Goal: Task Accomplishment & Management: Manage account settings

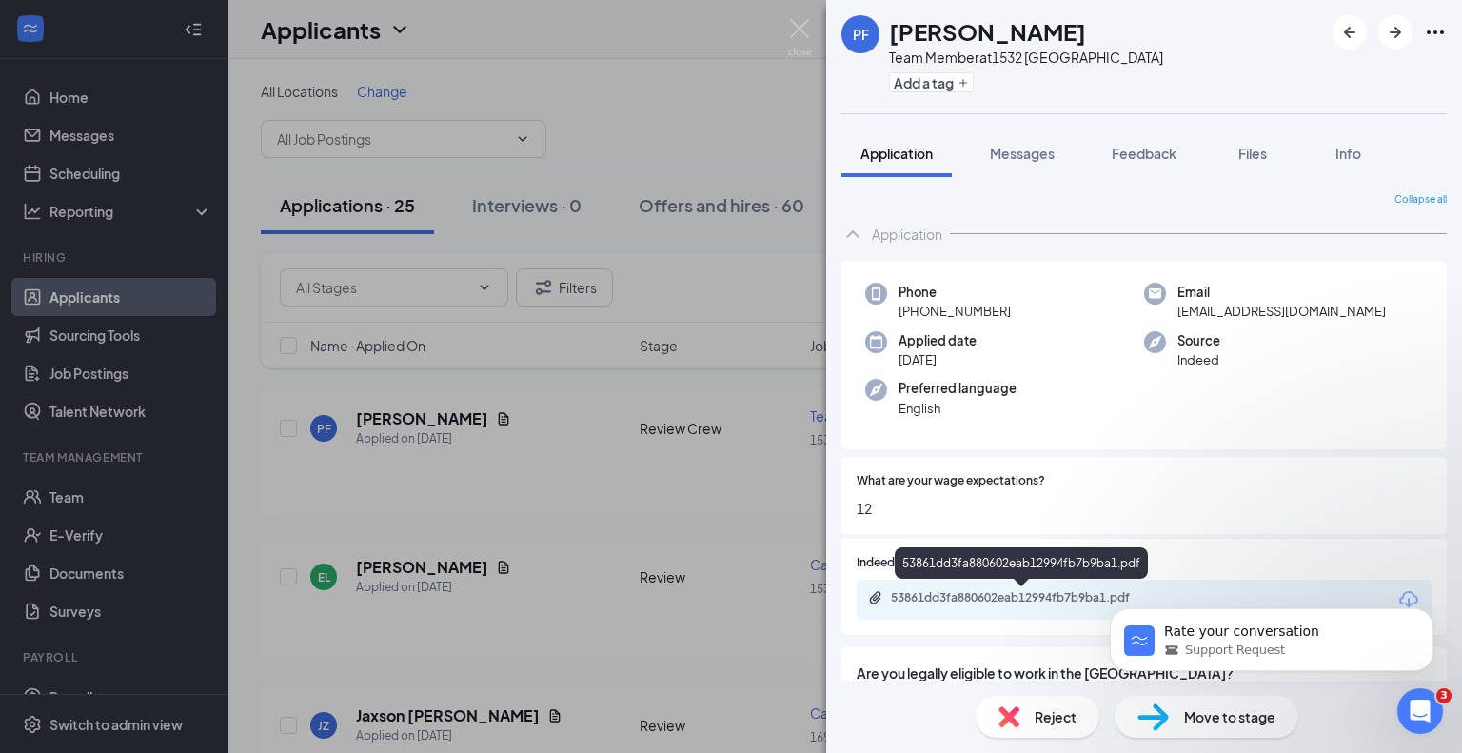
click at [1020, 591] on div "53861dd3fa880602eab12994fb7b9ba1.pdf" at bounding box center [1024, 597] width 267 height 15
click at [594, 98] on div "PF [PERSON_NAME] Team Member at 1532 Grafton Add a tag Application Messages Fee…" at bounding box center [731, 376] width 1462 height 753
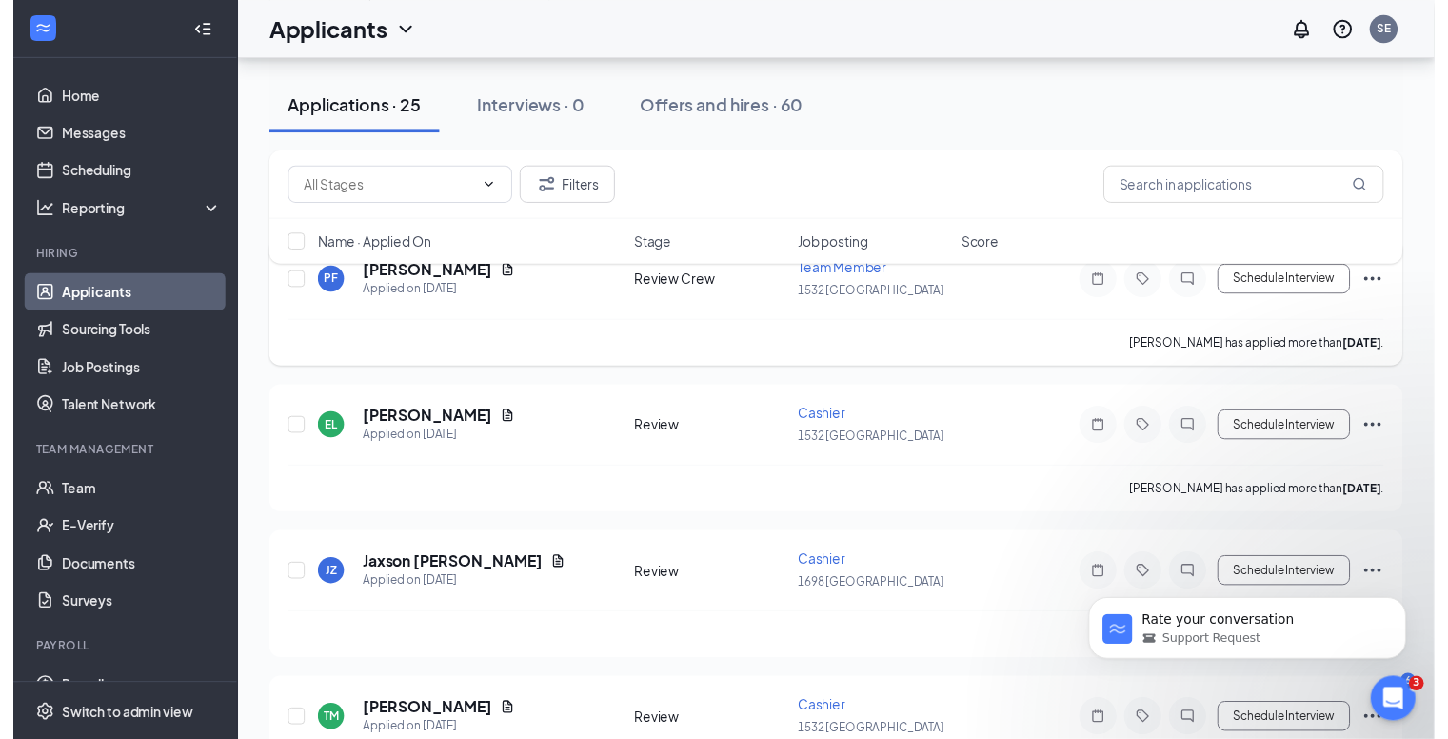
scroll to position [286, 0]
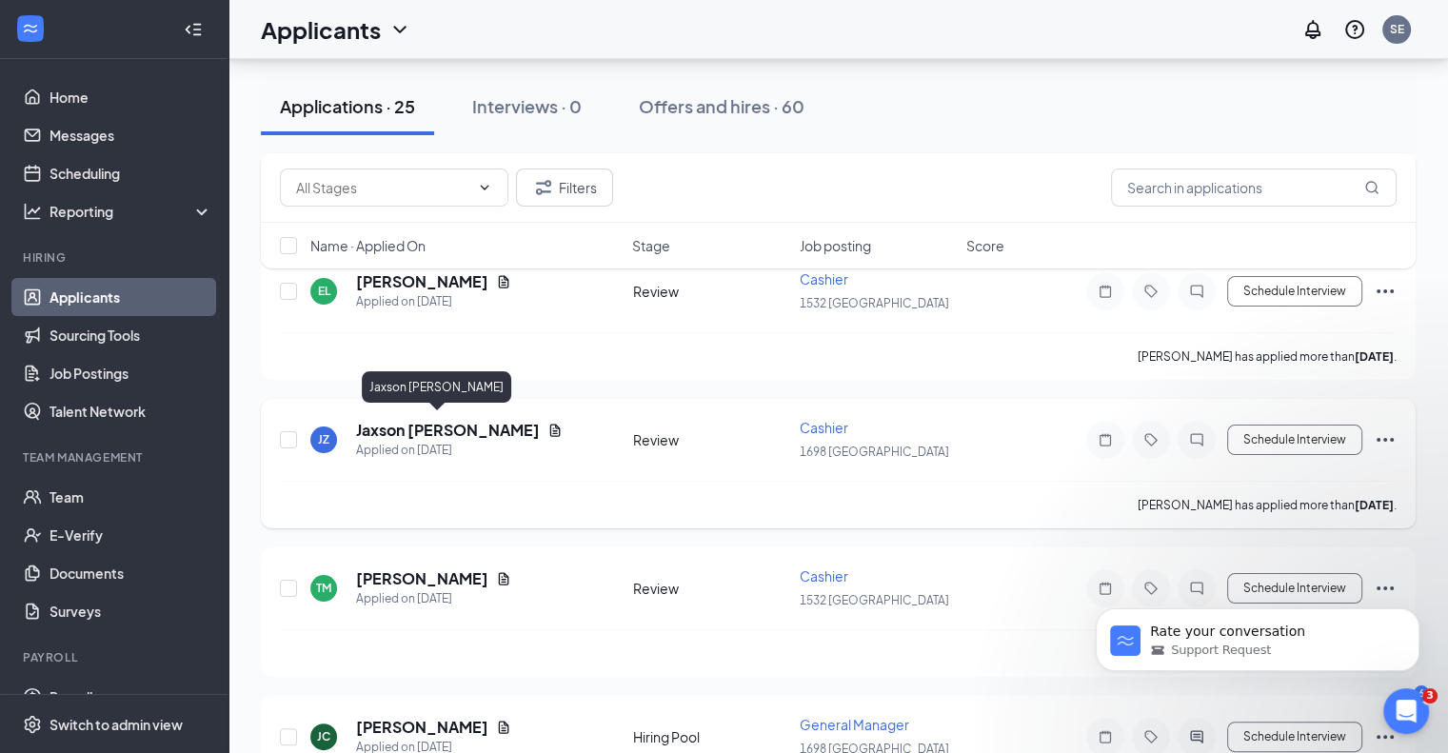
click at [455, 431] on h5 "Jaxson [PERSON_NAME]" at bounding box center [448, 430] width 184 height 21
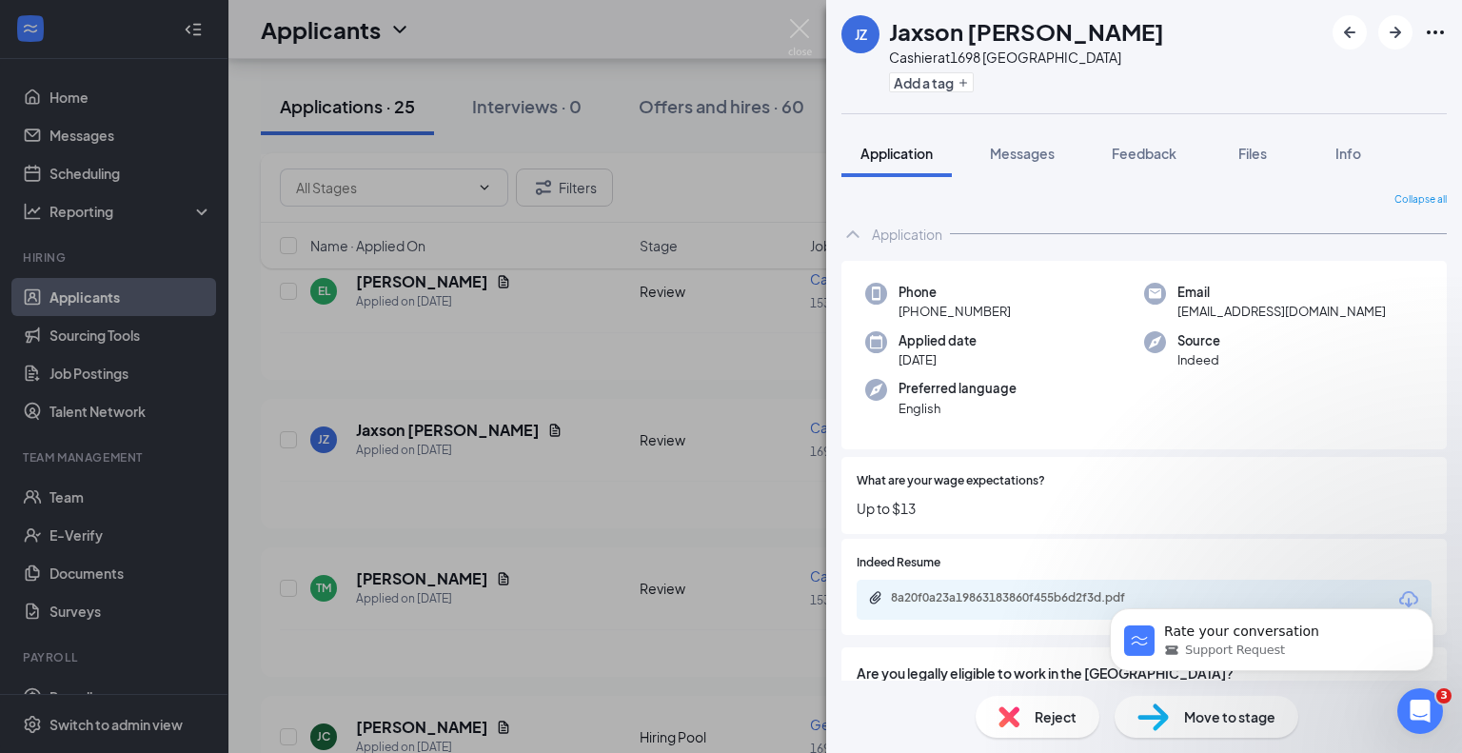
click at [389, 564] on div "JZ Jaxson [PERSON_NAME] Cashier at [STREET_ADDRESS] Add a tag Application Messa…" at bounding box center [731, 376] width 1462 height 753
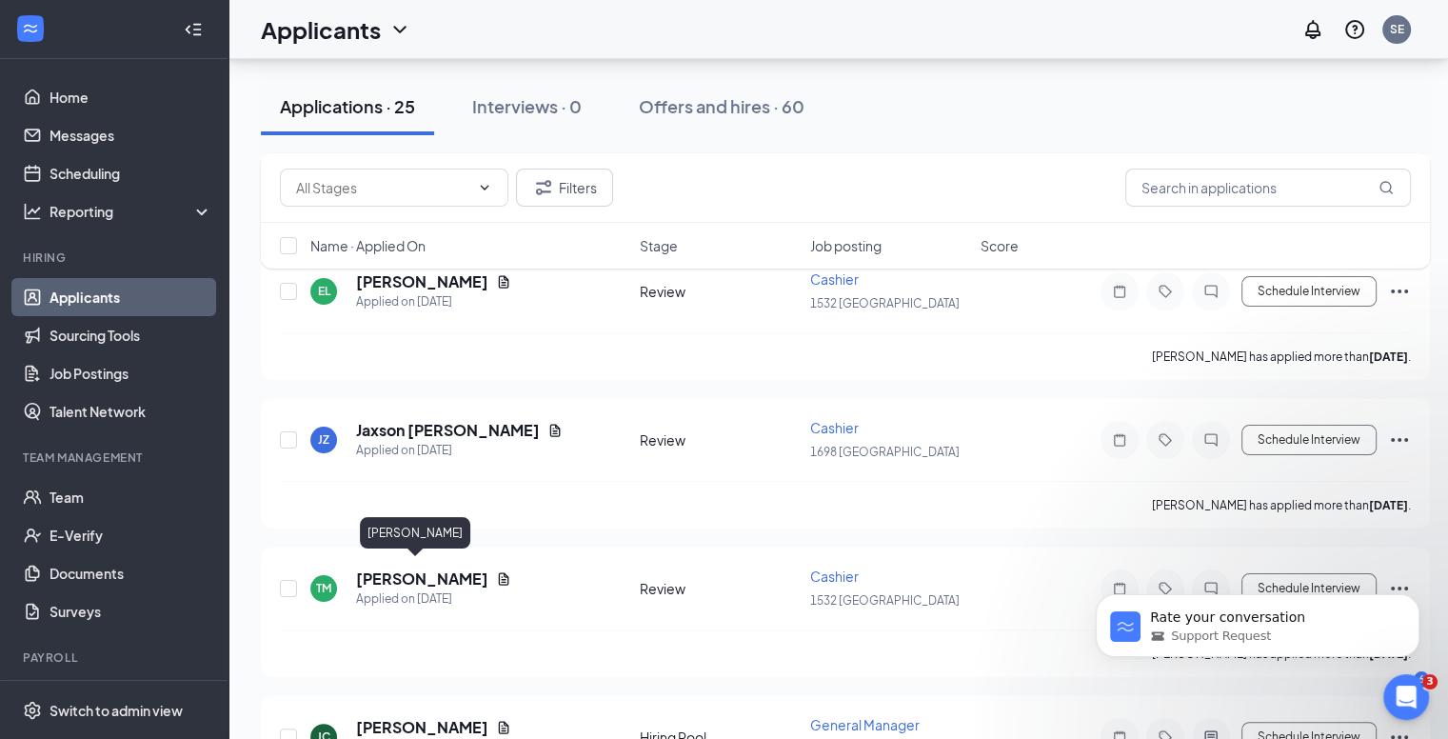
click at [389, 568] on h5 "[PERSON_NAME]" at bounding box center [422, 578] width 132 height 21
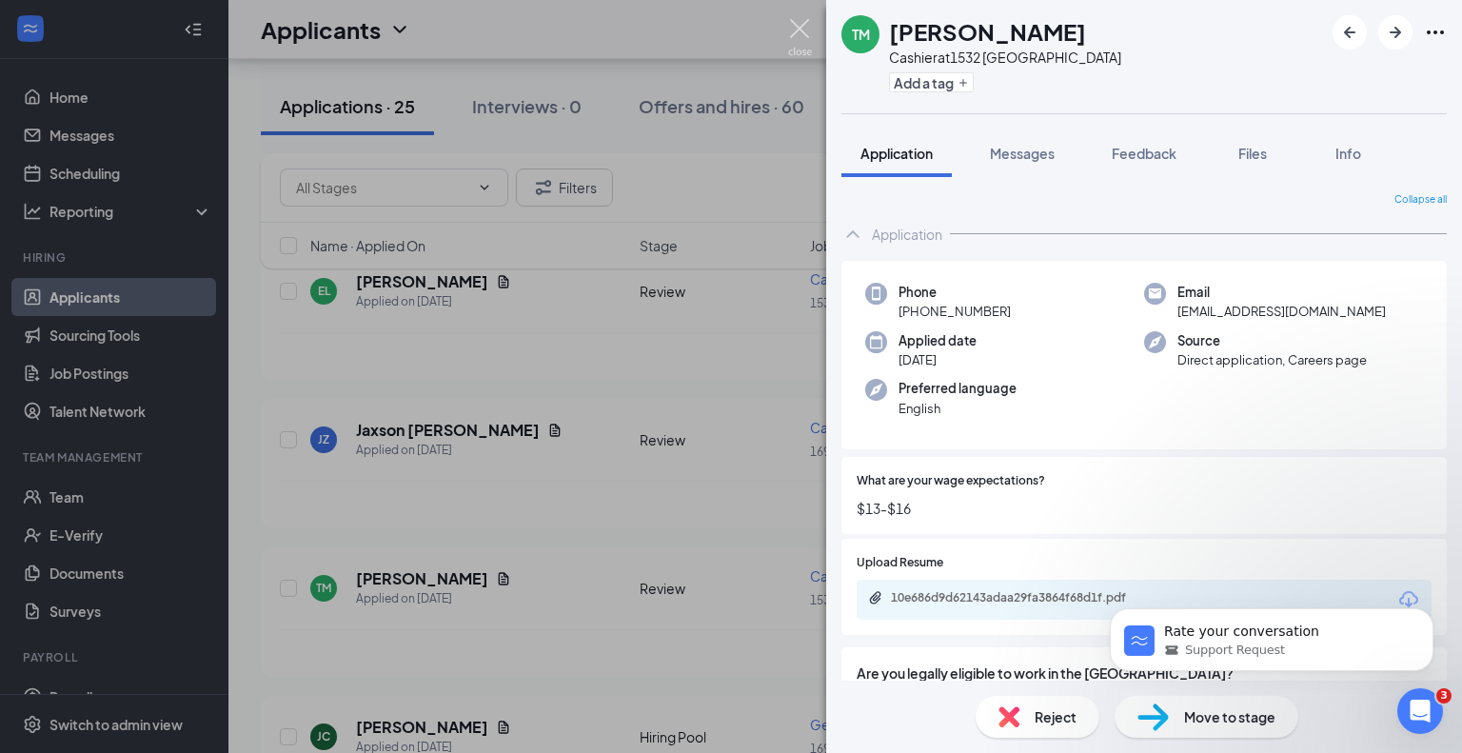
click at [798, 25] on img at bounding box center [800, 37] width 24 height 37
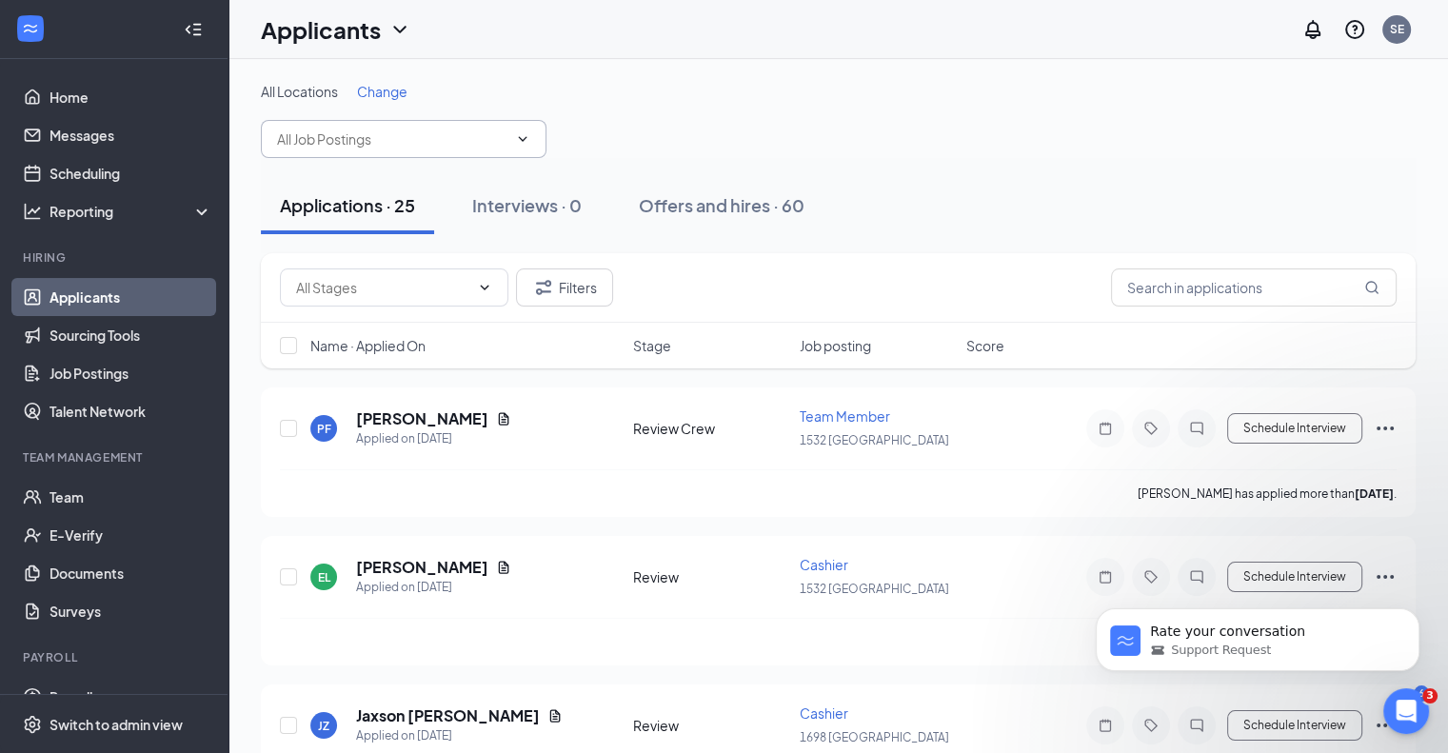
click at [461, 144] on input "text" at bounding box center [392, 139] width 230 height 21
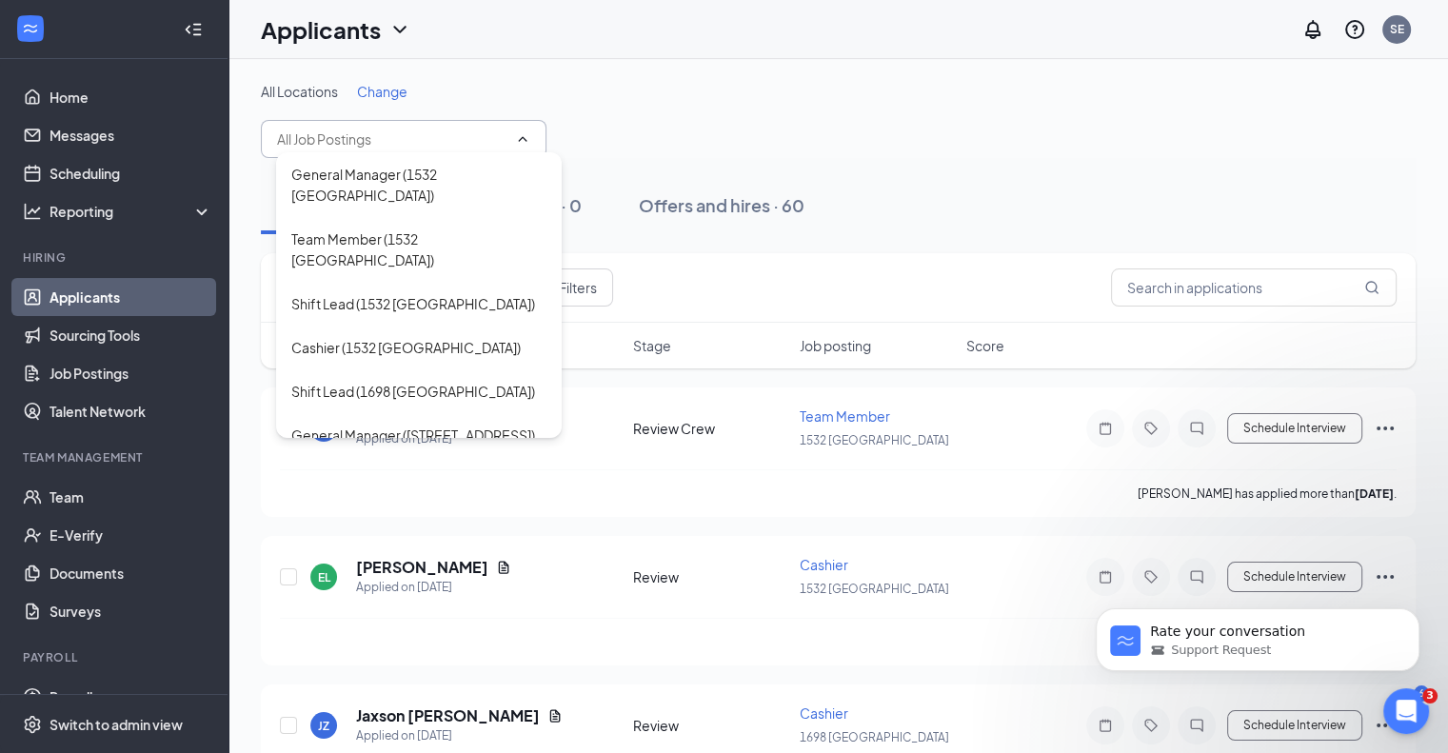
click at [465, 134] on input "text" at bounding box center [392, 139] width 230 height 21
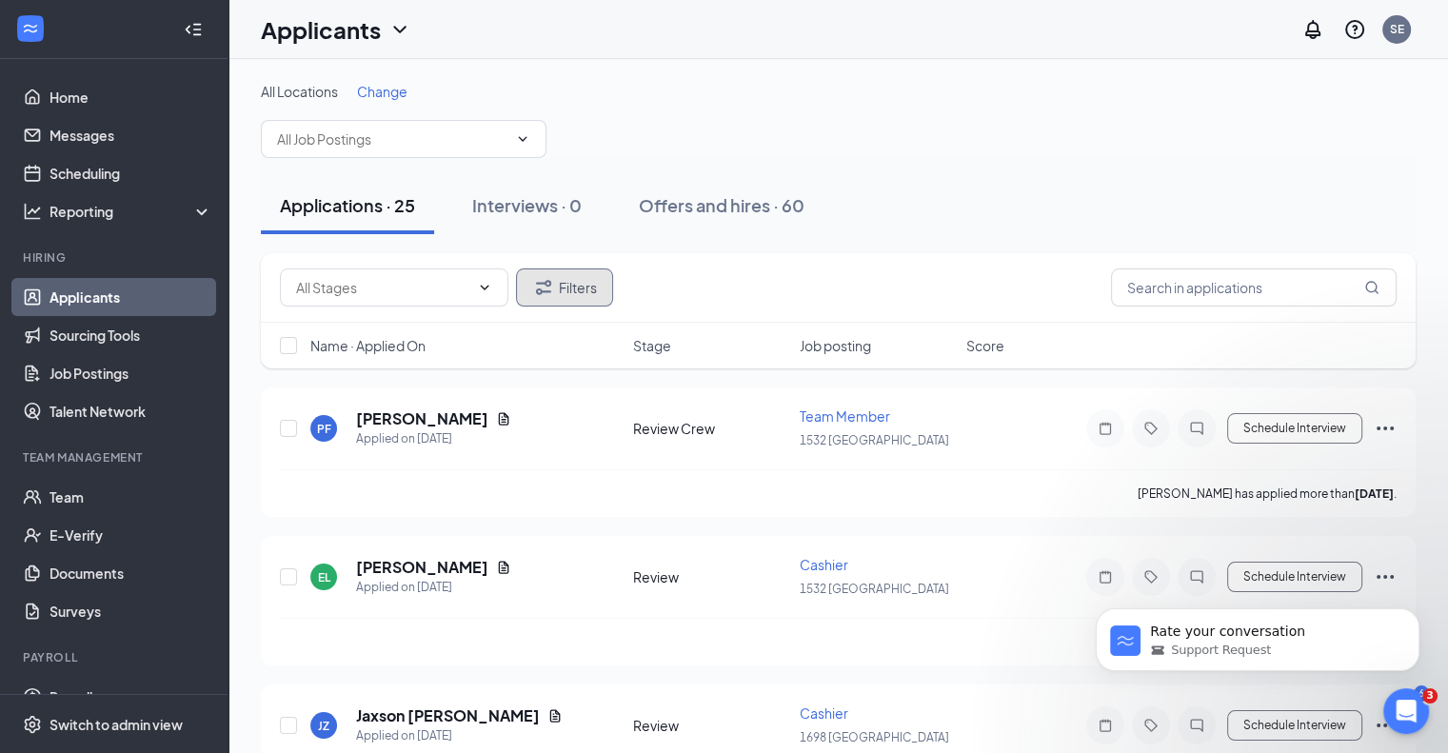
click at [604, 294] on button "Filters" at bounding box center [564, 287] width 97 height 38
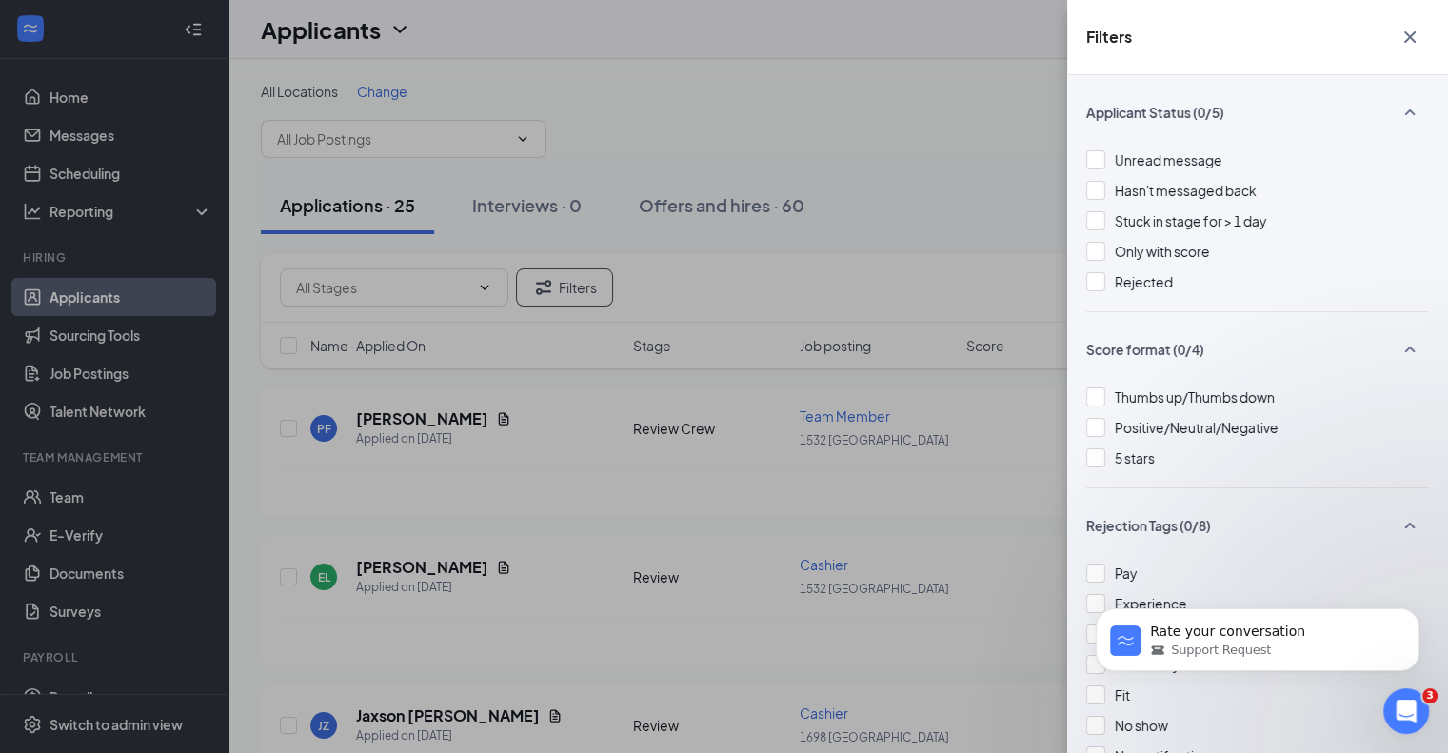
click at [677, 119] on div "Filters Applicant Status (0/5) Unread message Hasn't messaged back Stuck in sta…" at bounding box center [724, 376] width 1448 height 753
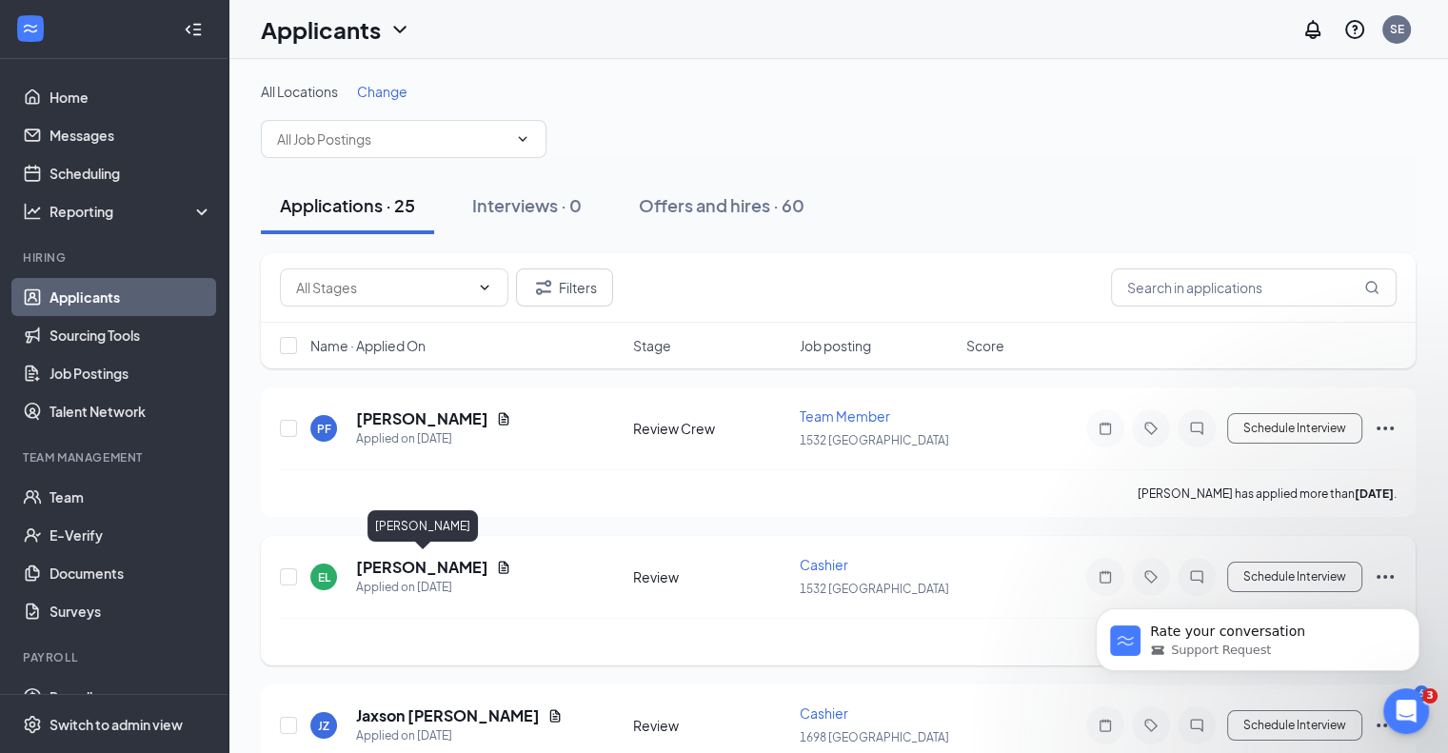
click at [392, 559] on h5 "[PERSON_NAME]" at bounding box center [422, 567] width 132 height 21
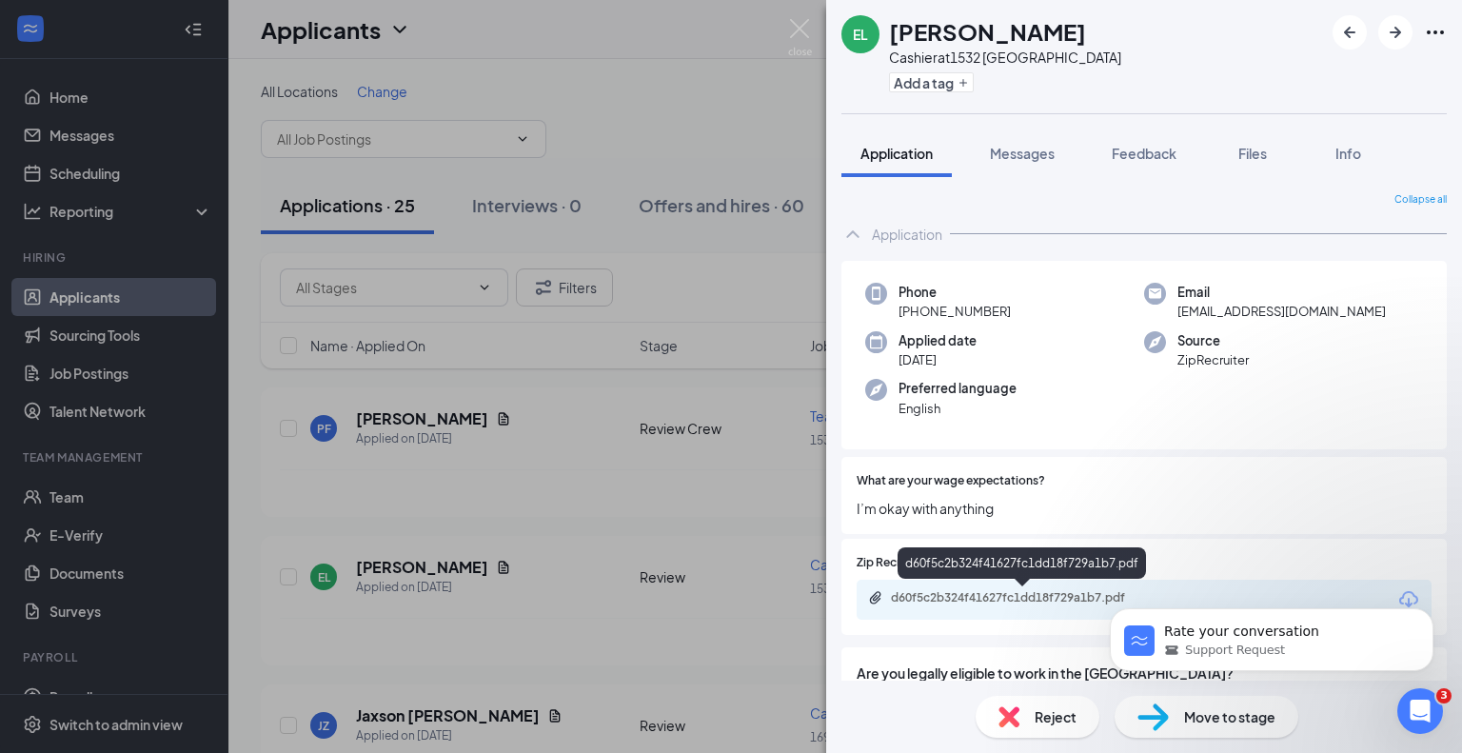
click at [973, 584] on div "d60f5c2b324f41627fc1dd18f729a1b7.pdf" at bounding box center [1022, 566] width 248 height 39
click at [943, 592] on div "d60f5c2b324f41627fc1dd18f729a1b7.pdf" at bounding box center [1024, 597] width 267 height 15
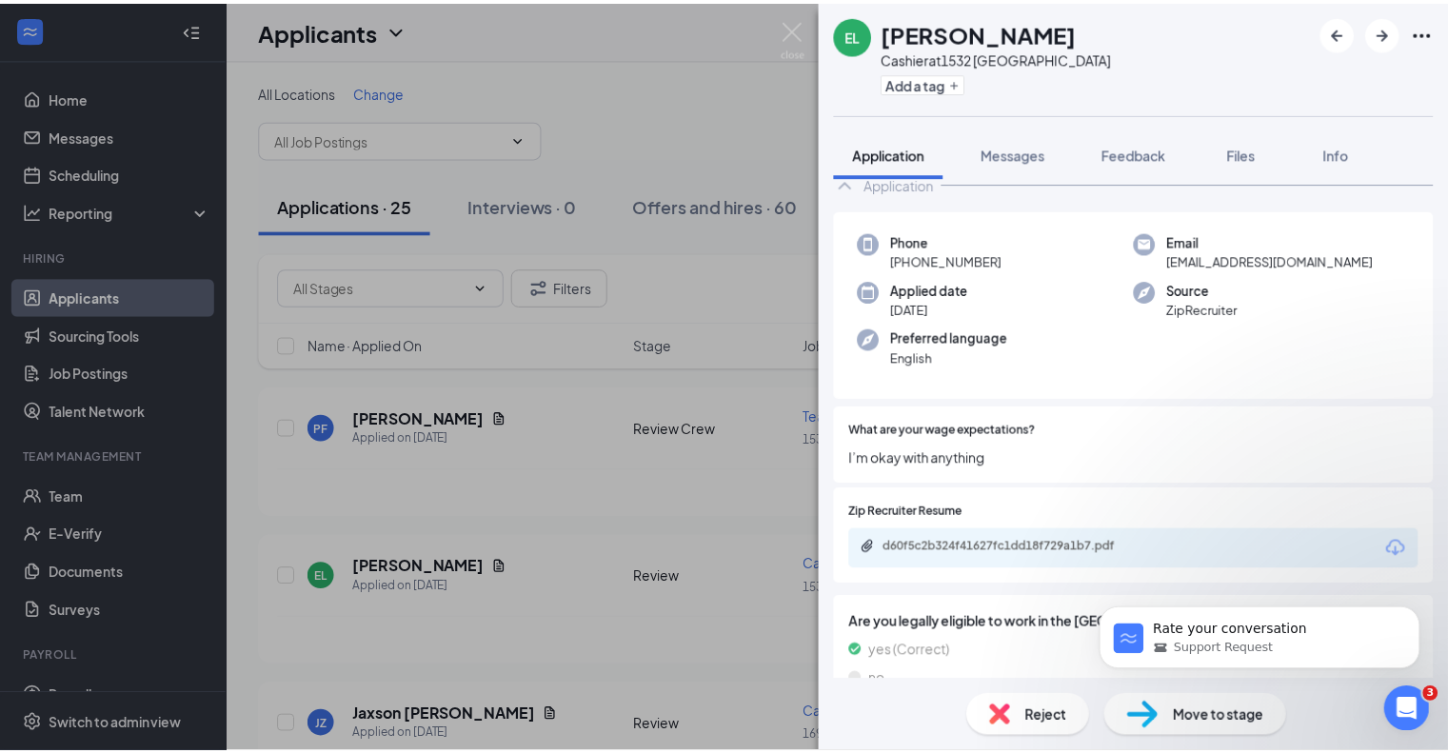
scroll to position [190, 0]
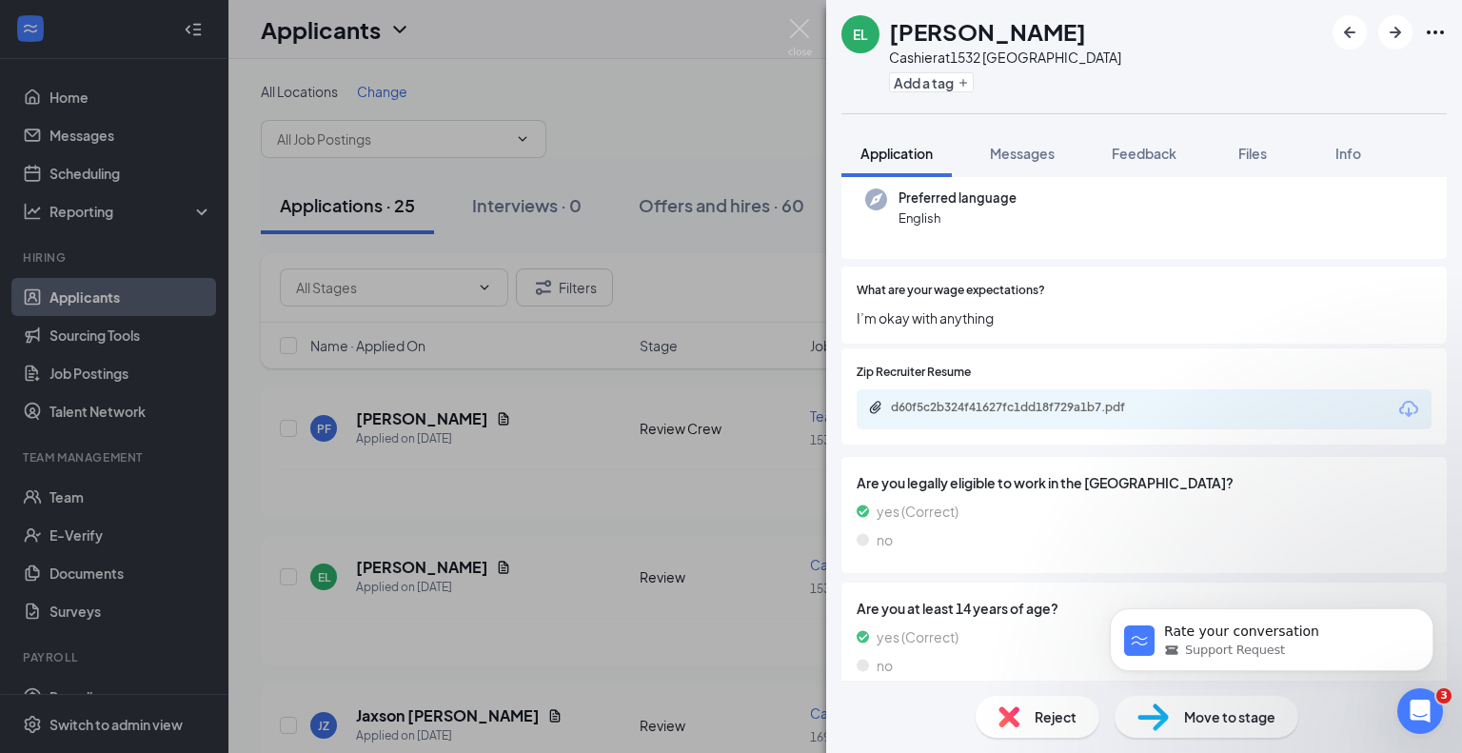
click at [1052, 711] on span "Reject" at bounding box center [1056, 716] width 42 height 21
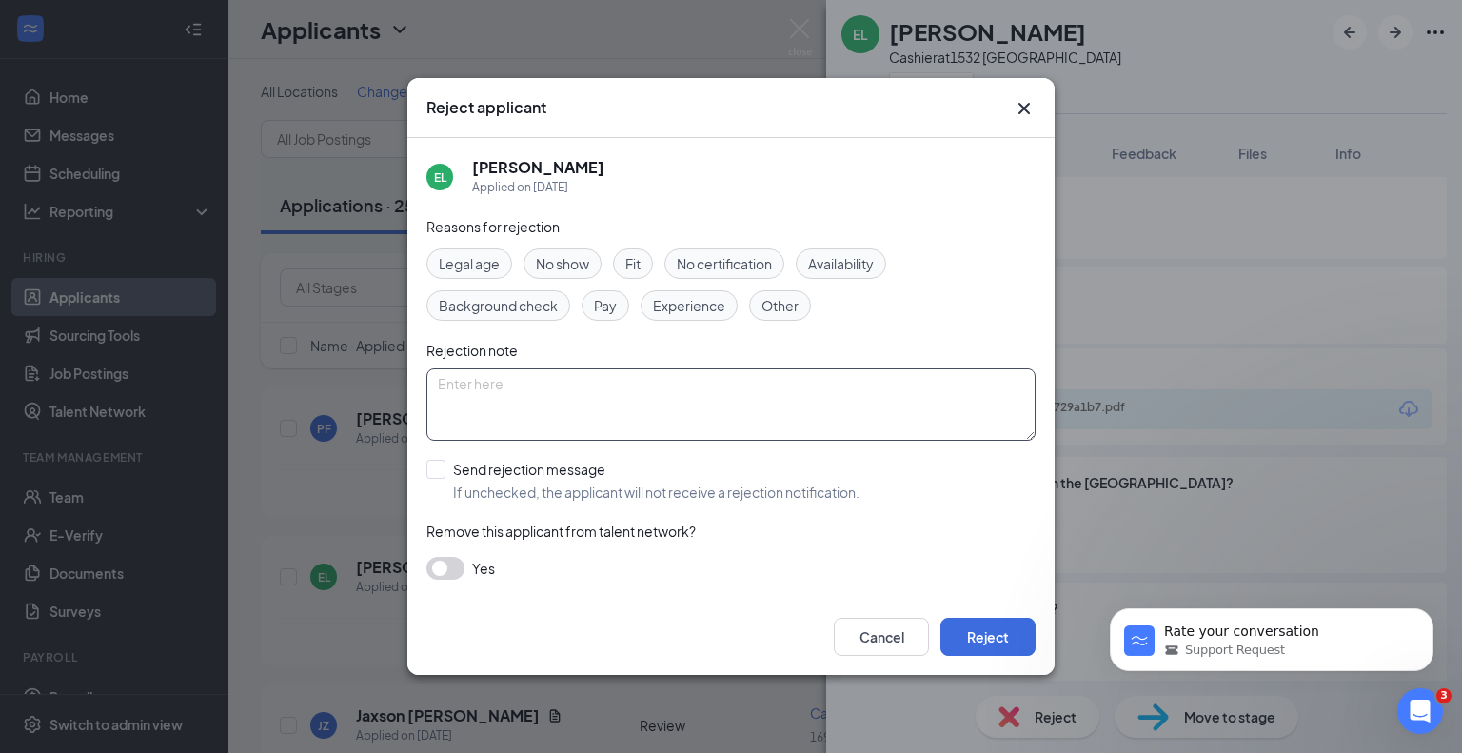
click at [499, 399] on textarea at bounding box center [730, 404] width 609 height 72
click at [1001, 631] on button "Reject" at bounding box center [988, 637] width 95 height 38
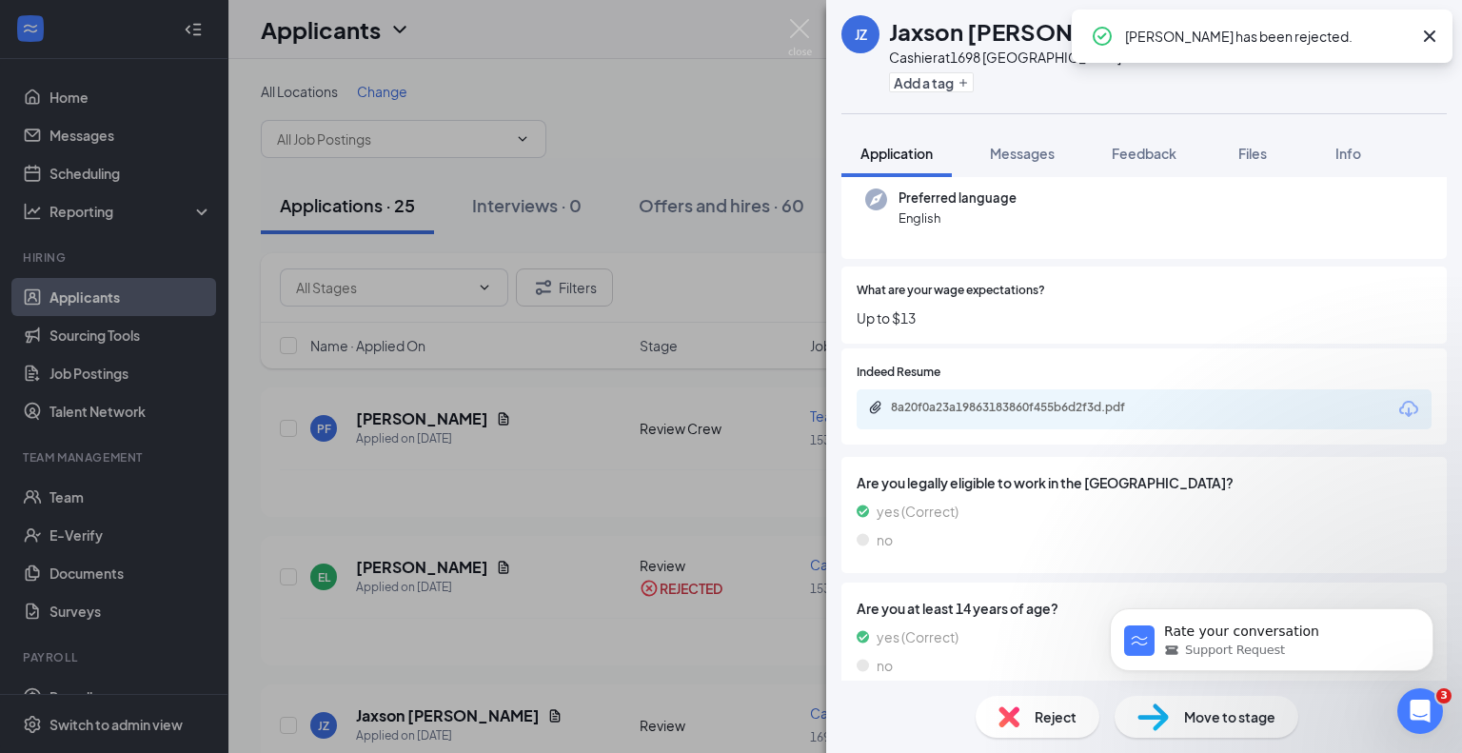
click at [1434, 35] on icon "Cross" at bounding box center [1429, 36] width 23 height 23
click at [405, 415] on div "JZ Jaxson [PERSON_NAME] Cashier at [STREET_ADDRESS] Add a tag Application Messa…" at bounding box center [731, 376] width 1462 height 753
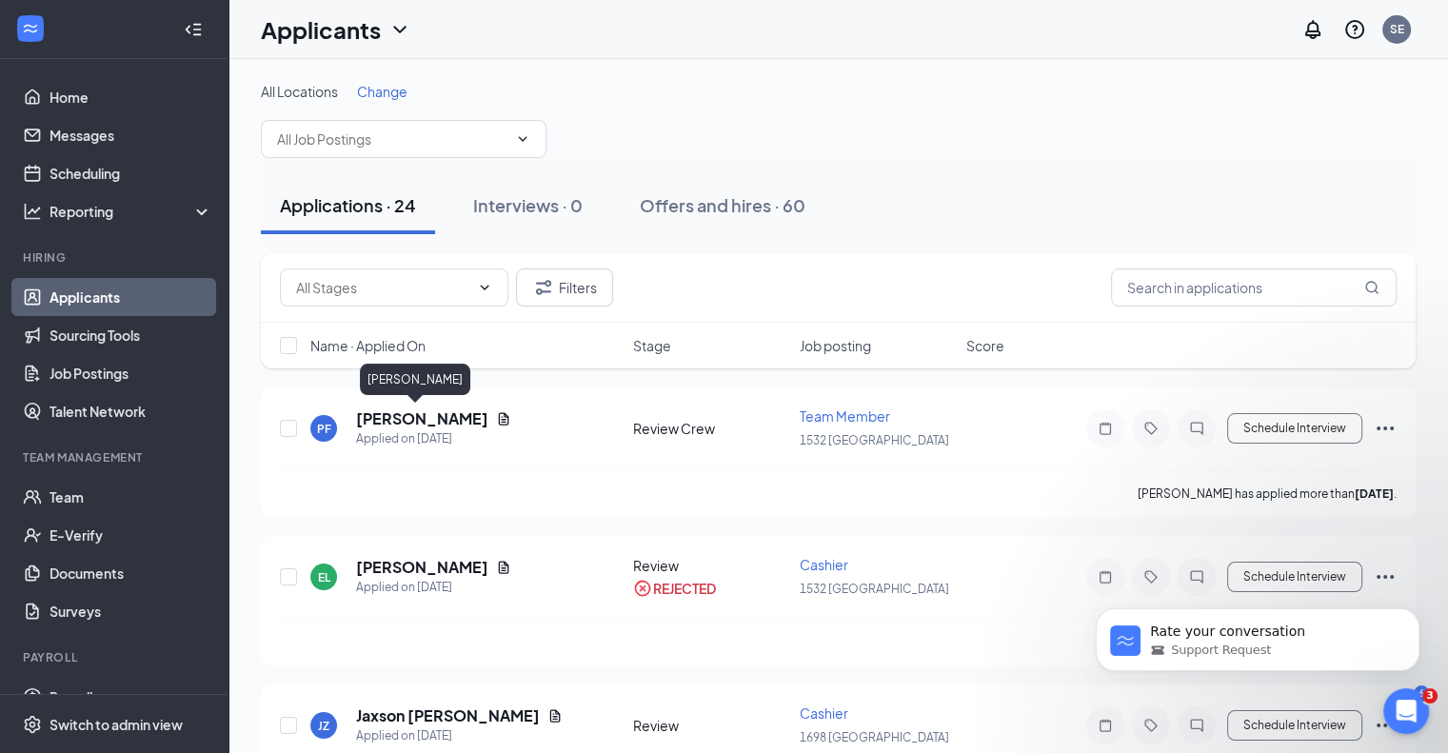
click at [405, 415] on h5 "[PERSON_NAME]" at bounding box center [422, 418] width 132 height 21
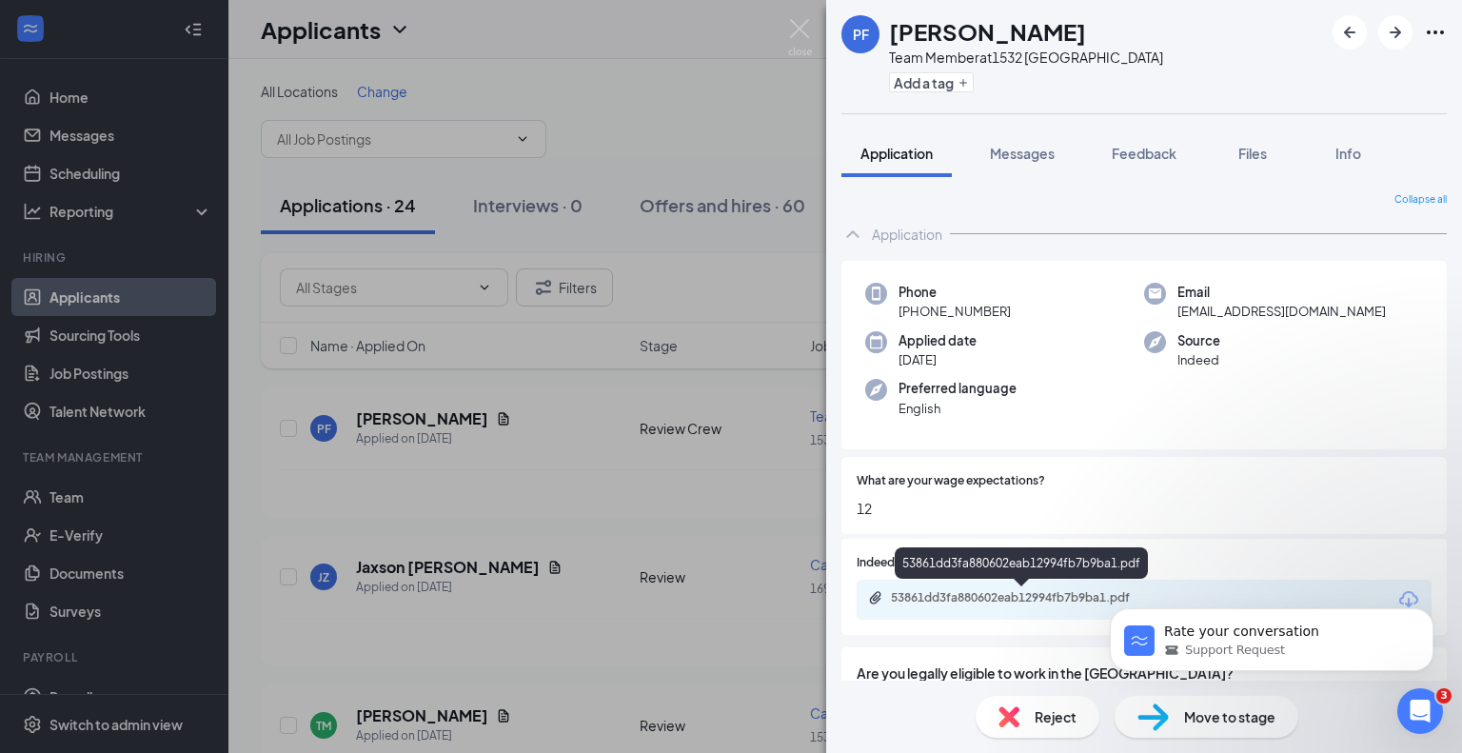
click at [981, 593] on div "53861dd3fa880602eab12994fb7b9ba1.pdf" at bounding box center [1024, 597] width 267 height 15
drag, startPoint x: 800, startPoint y: 29, endPoint x: 664, endPoint y: 239, distance: 250.6
click at [800, 29] on img at bounding box center [800, 37] width 24 height 37
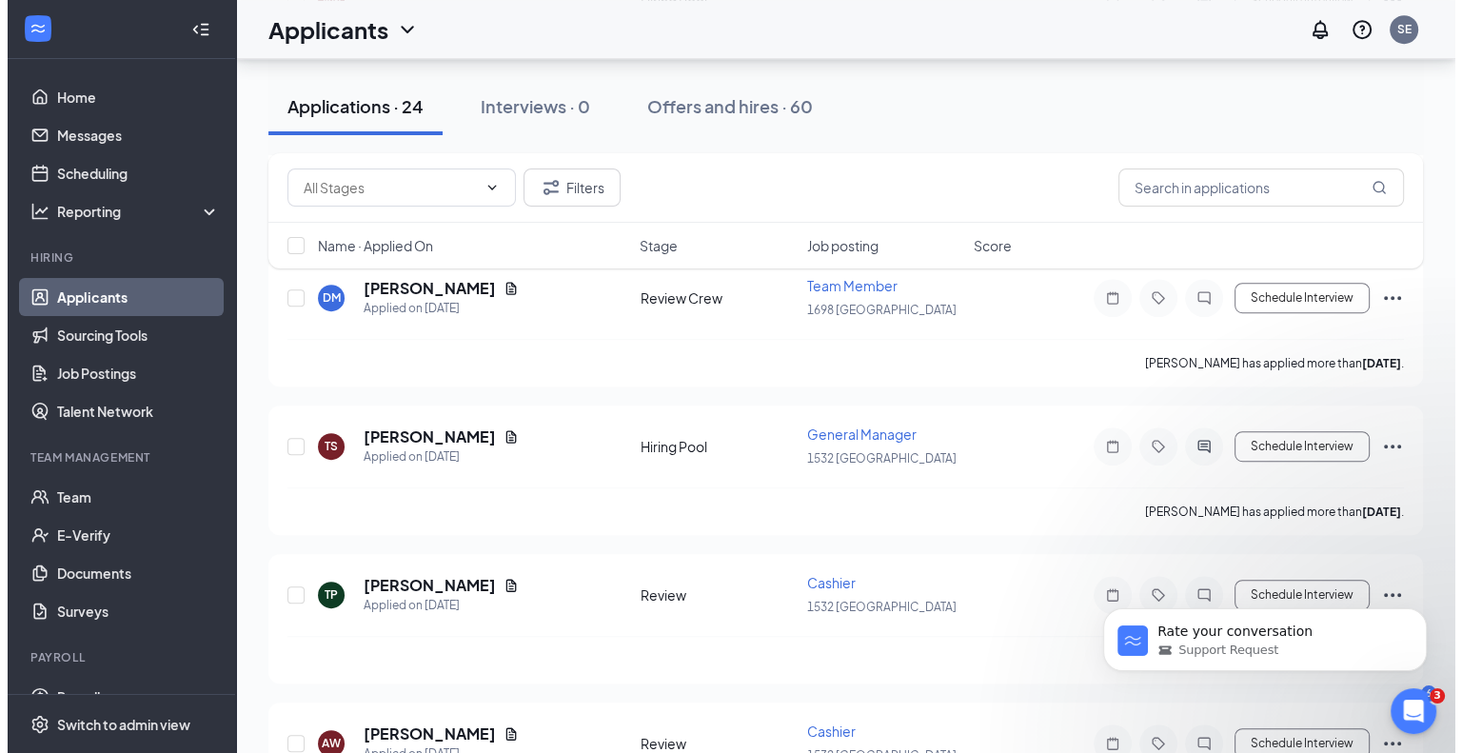
scroll to position [1047, 0]
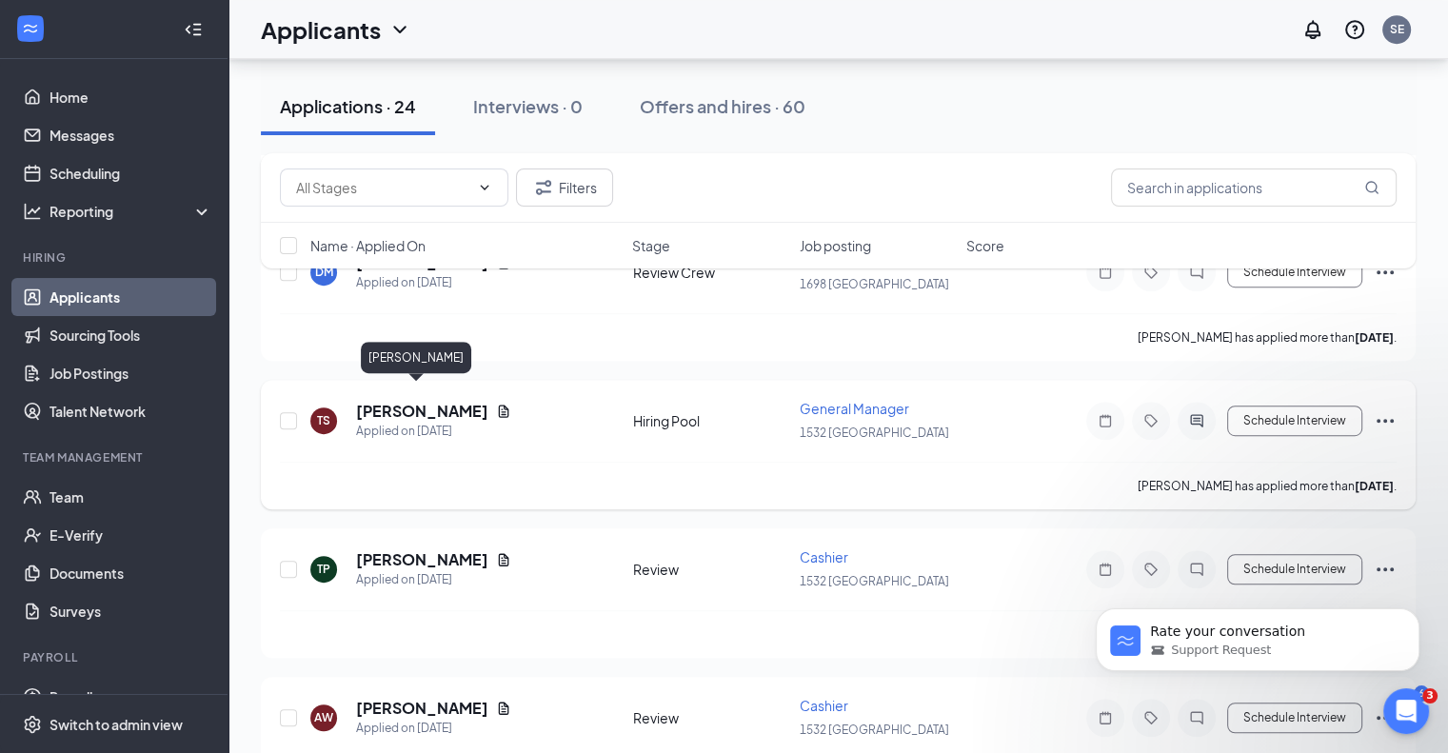
click at [386, 401] on h5 "[PERSON_NAME]" at bounding box center [422, 411] width 132 height 21
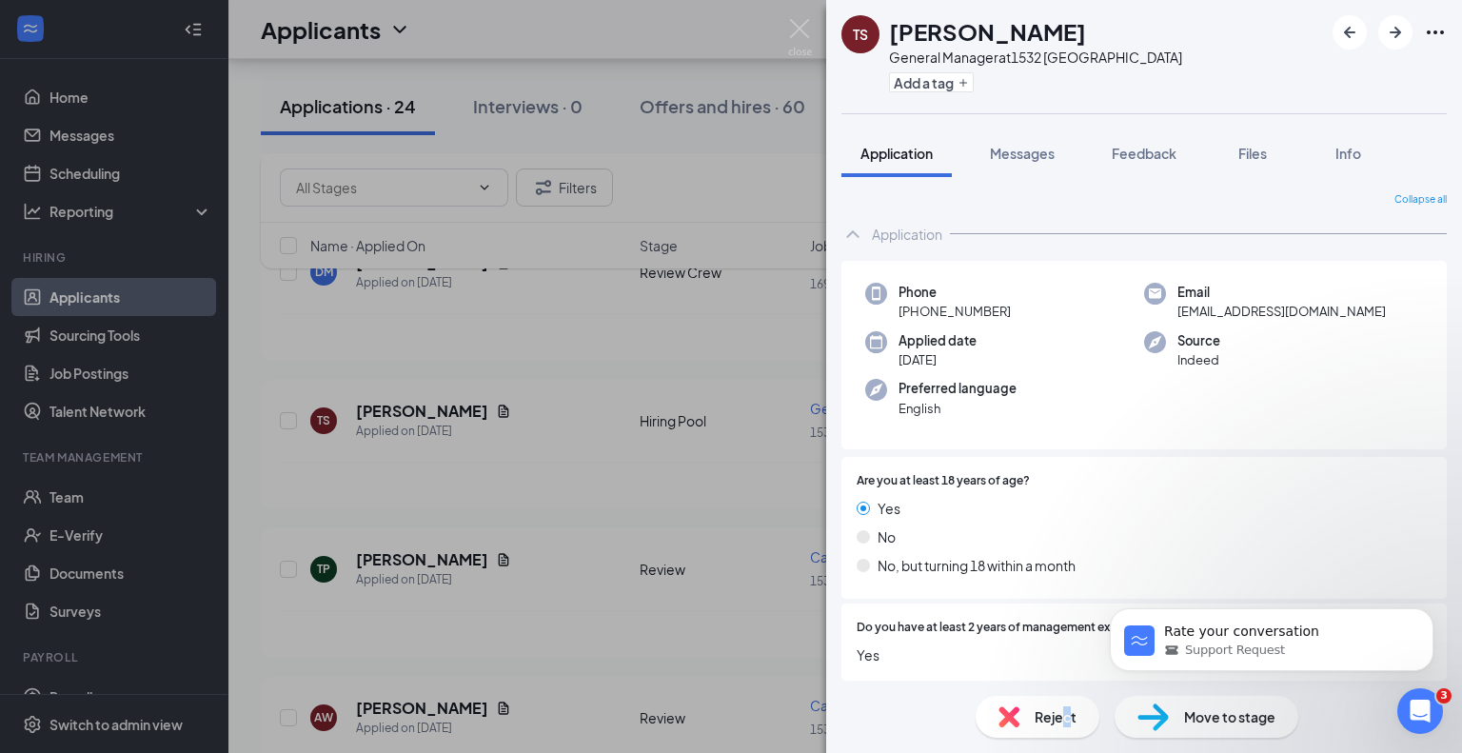
click at [1066, 716] on span "Reject" at bounding box center [1056, 716] width 42 height 21
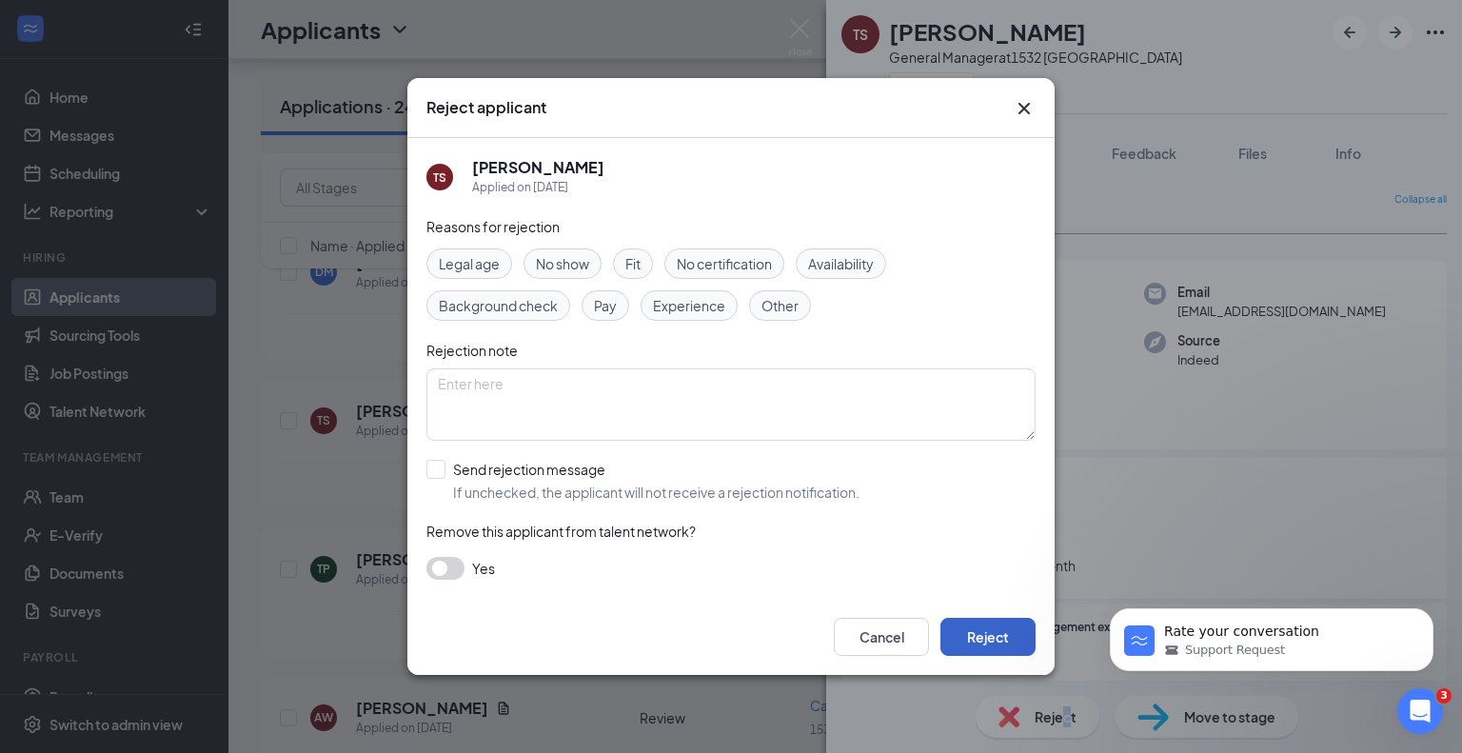
click at [965, 639] on button "Reject" at bounding box center [988, 637] width 95 height 38
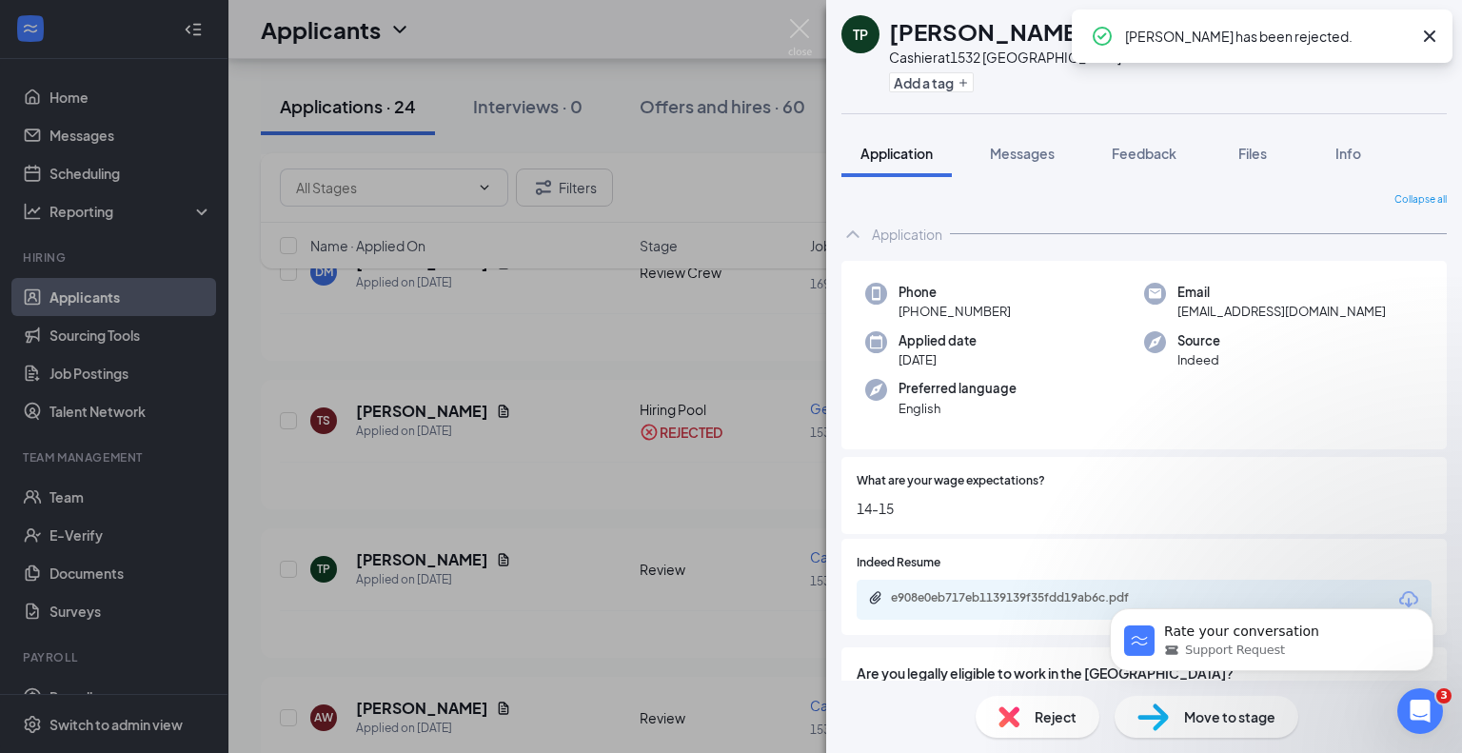
click at [1430, 34] on icon "Cross" at bounding box center [1429, 35] width 11 height 11
click at [800, 31] on img at bounding box center [800, 37] width 24 height 37
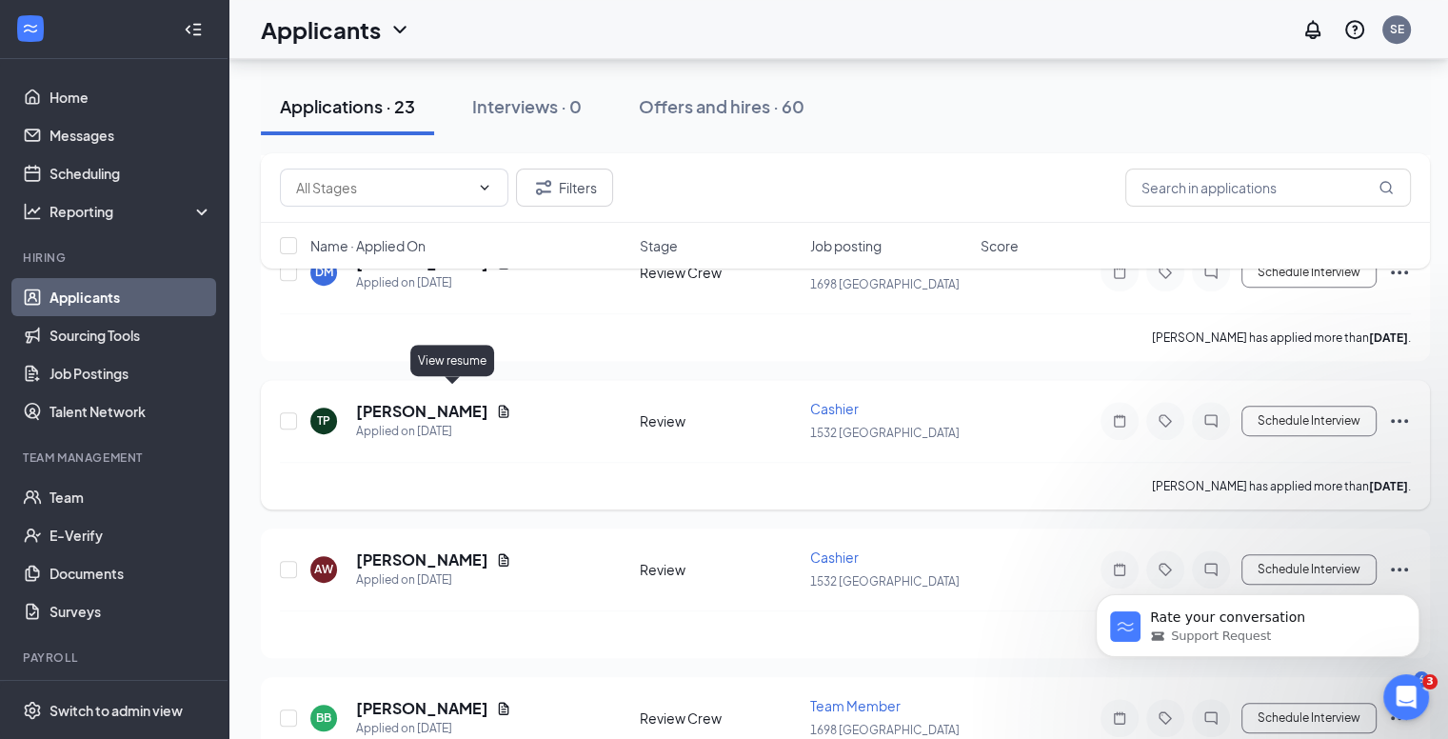
click at [499, 405] on icon "Document" at bounding box center [504, 411] width 10 height 12
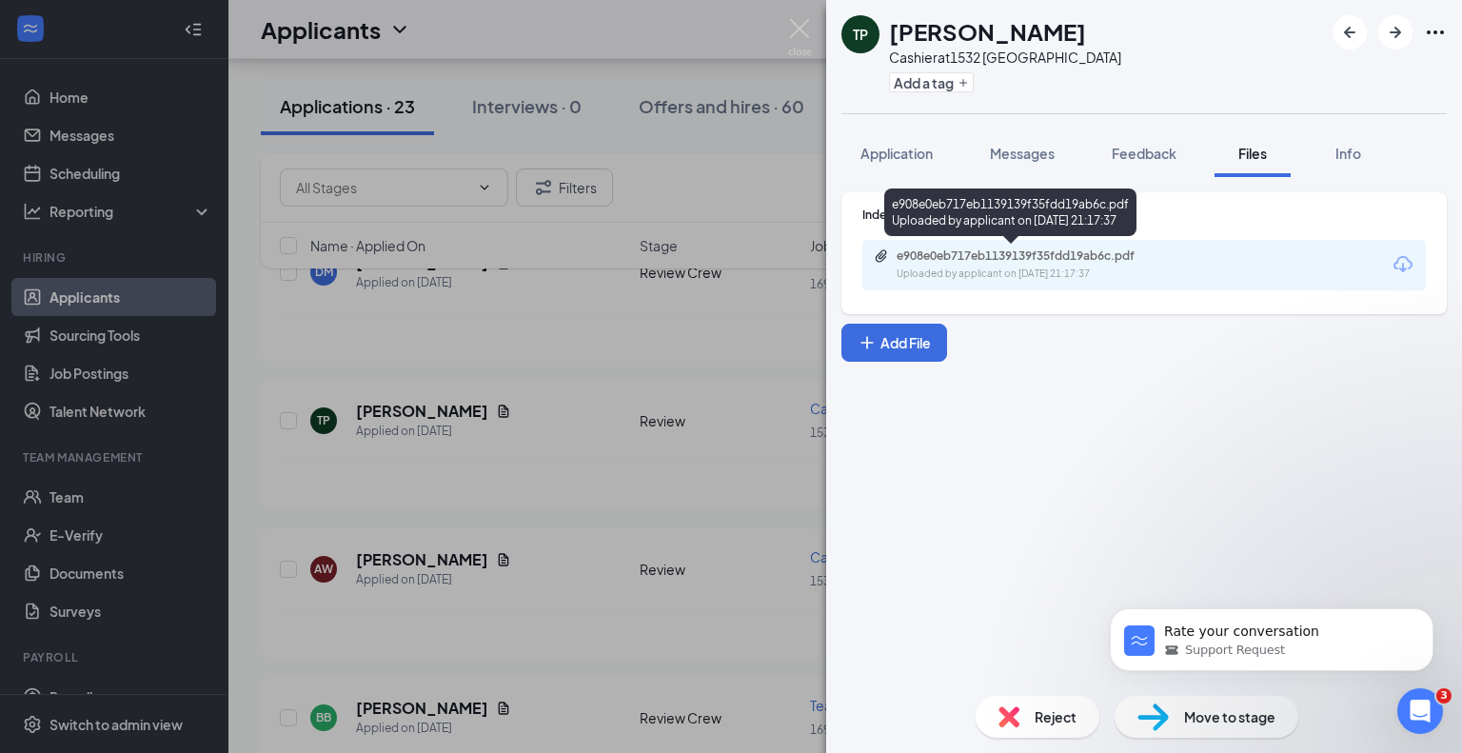
click at [936, 268] on div "Uploaded by applicant on [DATE] 21:17:37" at bounding box center [1040, 274] width 286 height 15
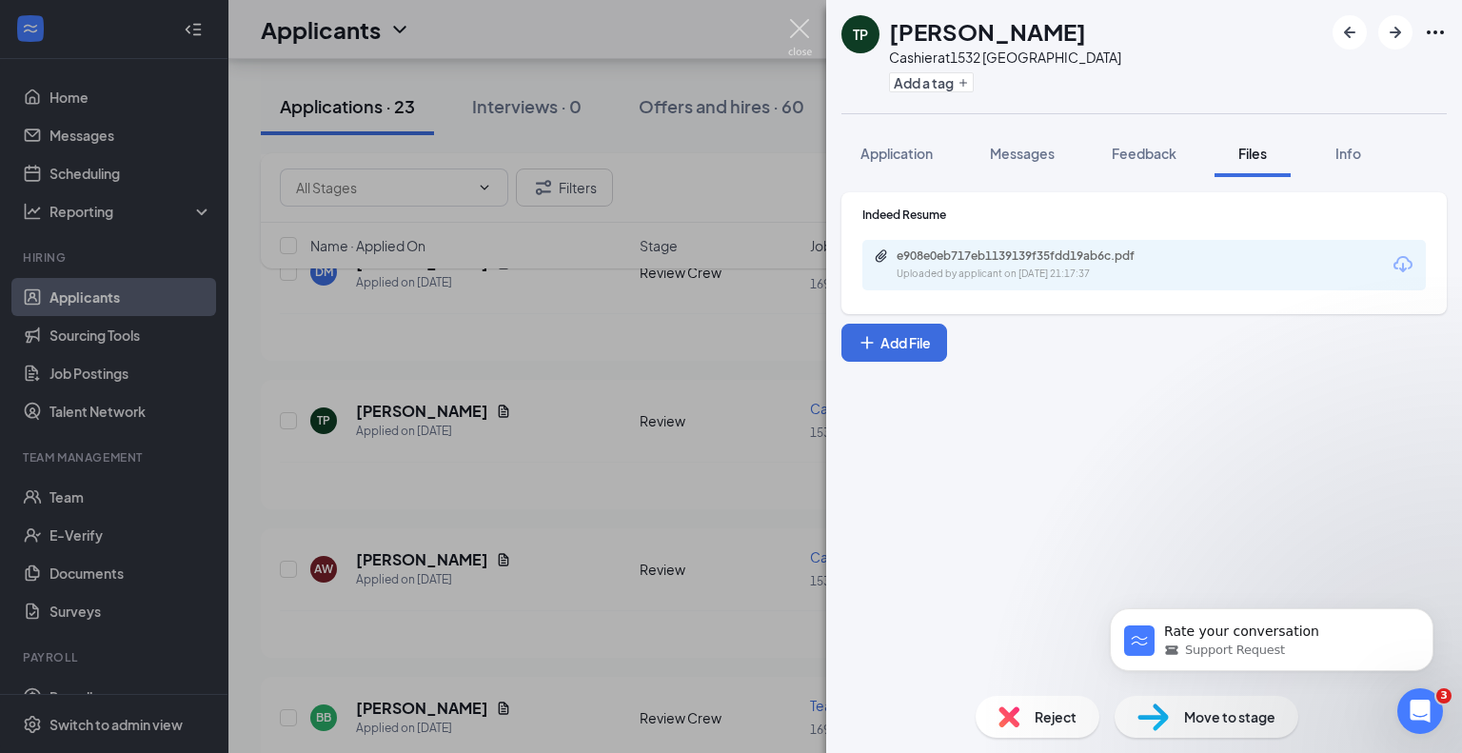
drag, startPoint x: 797, startPoint y: 26, endPoint x: 781, endPoint y: 66, distance: 43.1
click at [797, 26] on img at bounding box center [800, 37] width 24 height 37
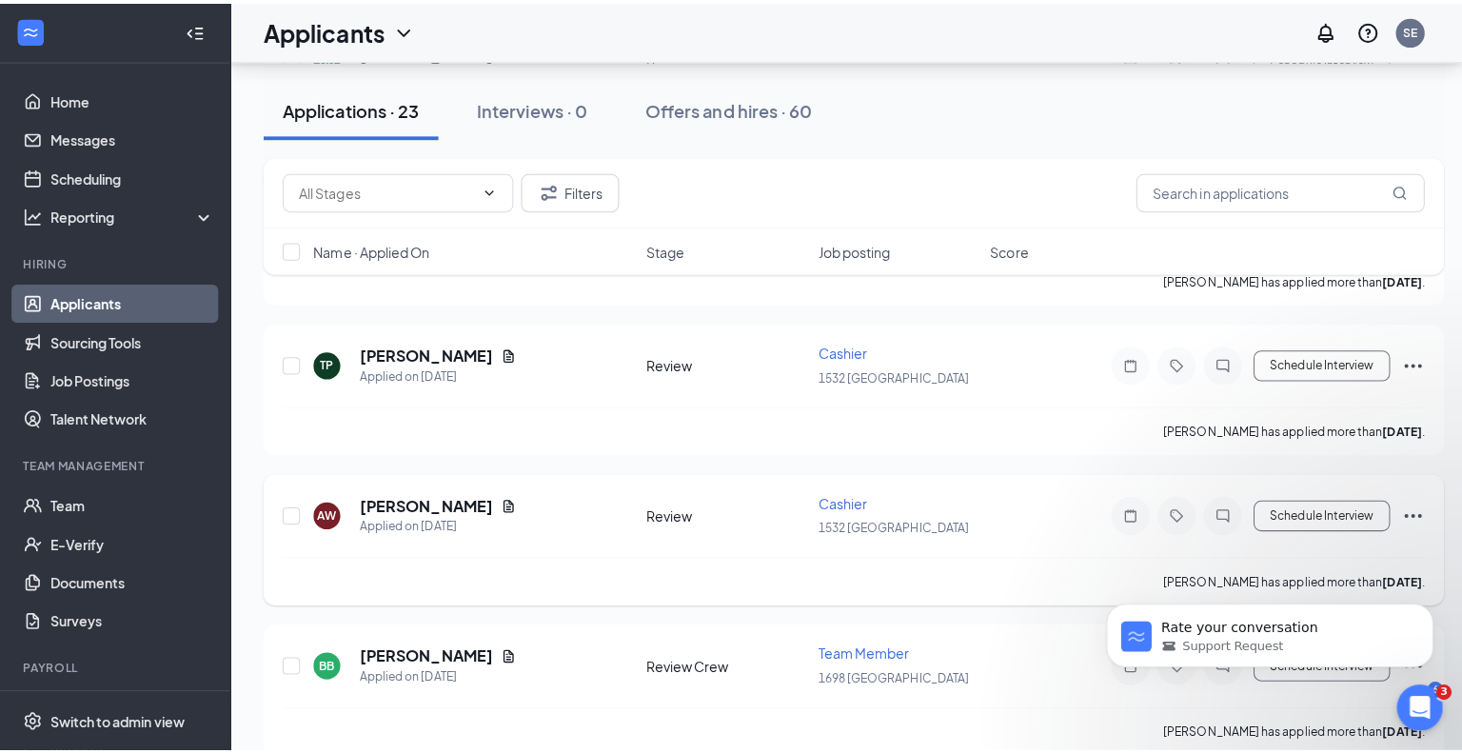
scroll to position [1142, 0]
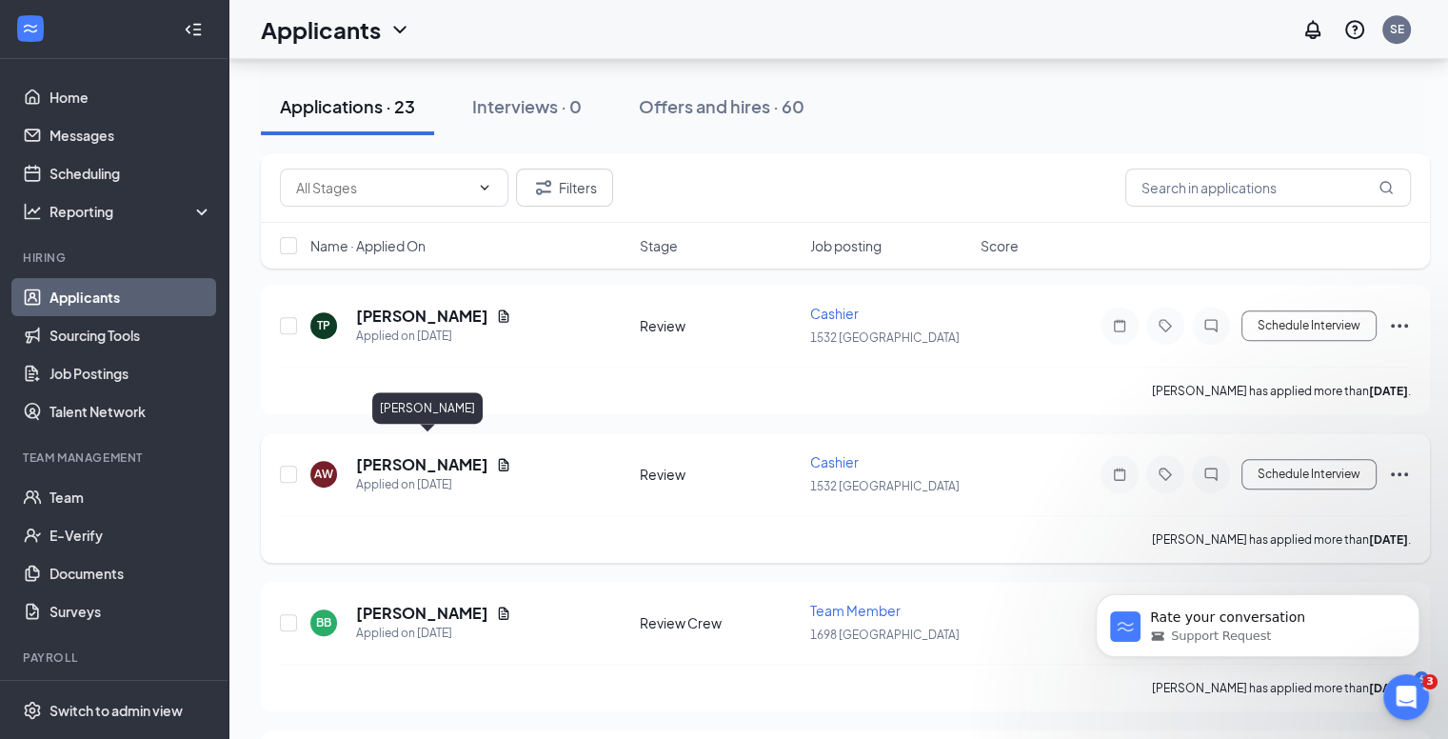
click at [445, 454] on h5 "[PERSON_NAME]" at bounding box center [422, 464] width 132 height 21
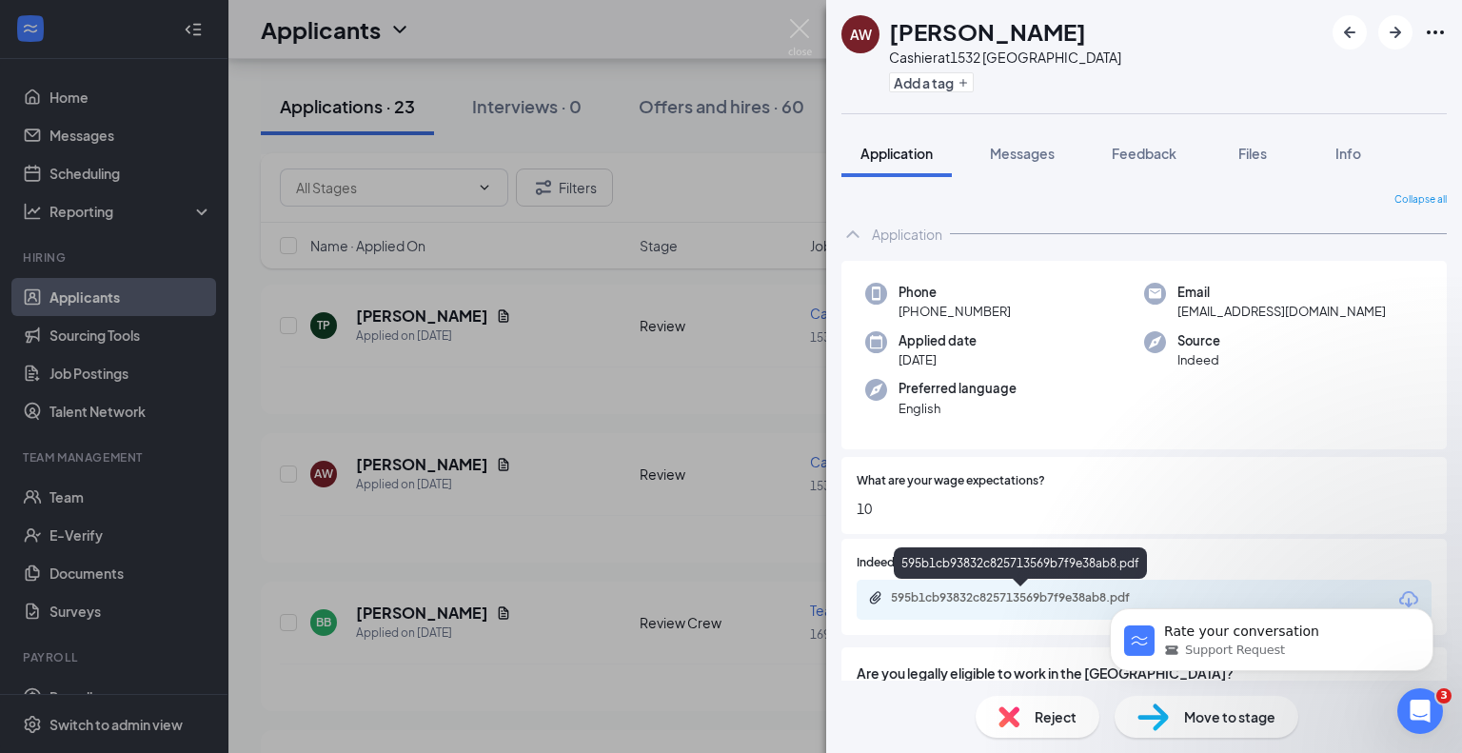
click at [984, 589] on div "595b1cb93832c825713569b7f9e38ab8.pdf" at bounding box center [1144, 600] width 575 height 40
click at [971, 594] on div "595b1cb93832c825713569b7f9e38ab8.pdf" at bounding box center [1024, 597] width 267 height 15
click at [800, 29] on img at bounding box center [800, 37] width 24 height 37
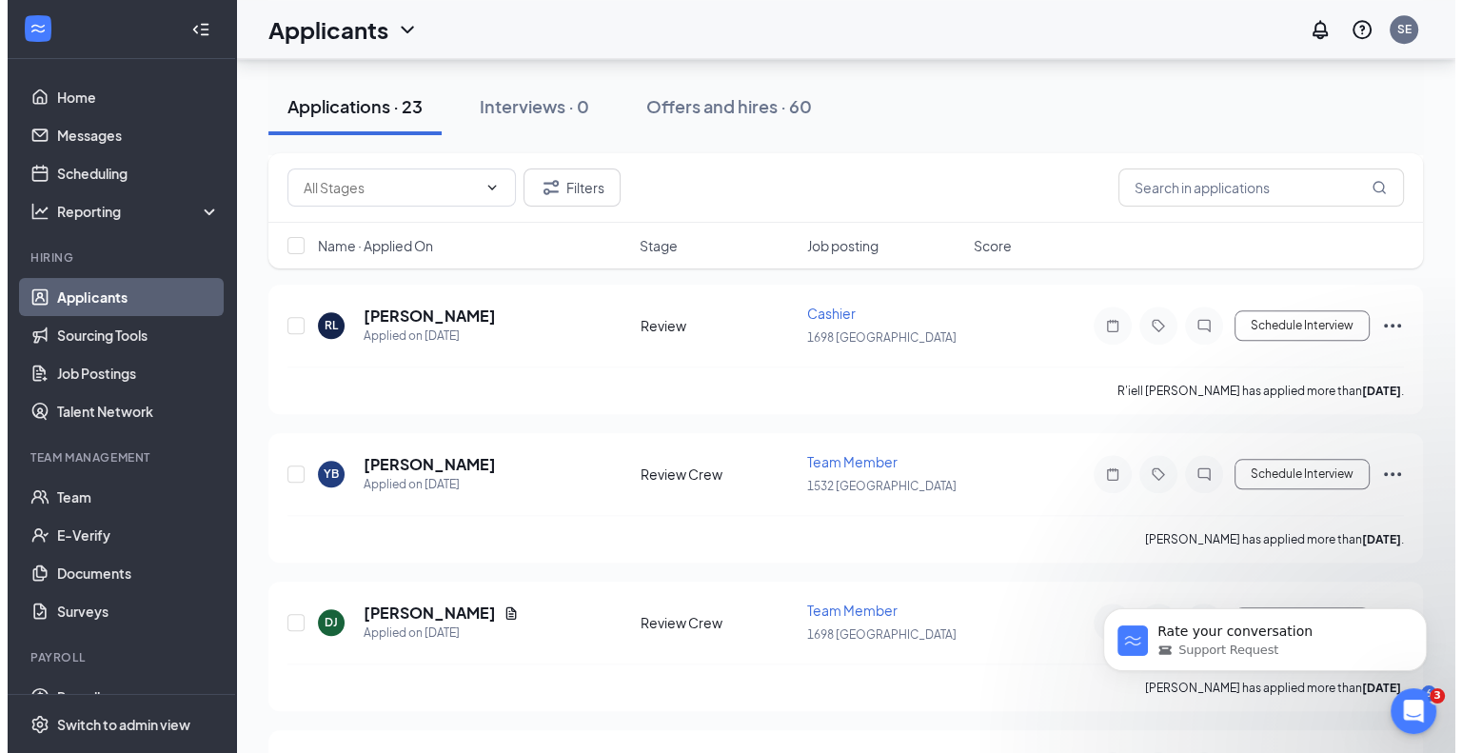
scroll to position [1904, 0]
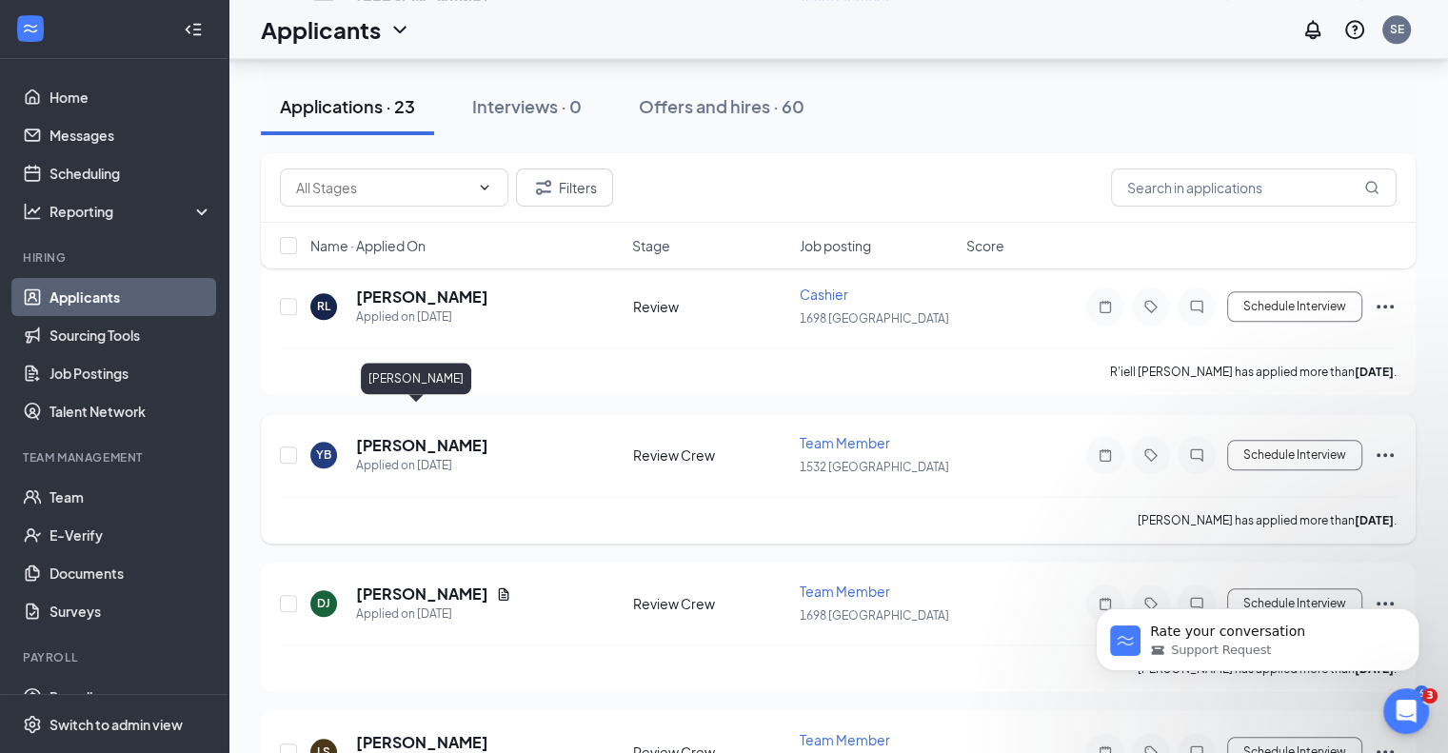
click at [430, 435] on h5 "[PERSON_NAME]" at bounding box center [422, 445] width 132 height 21
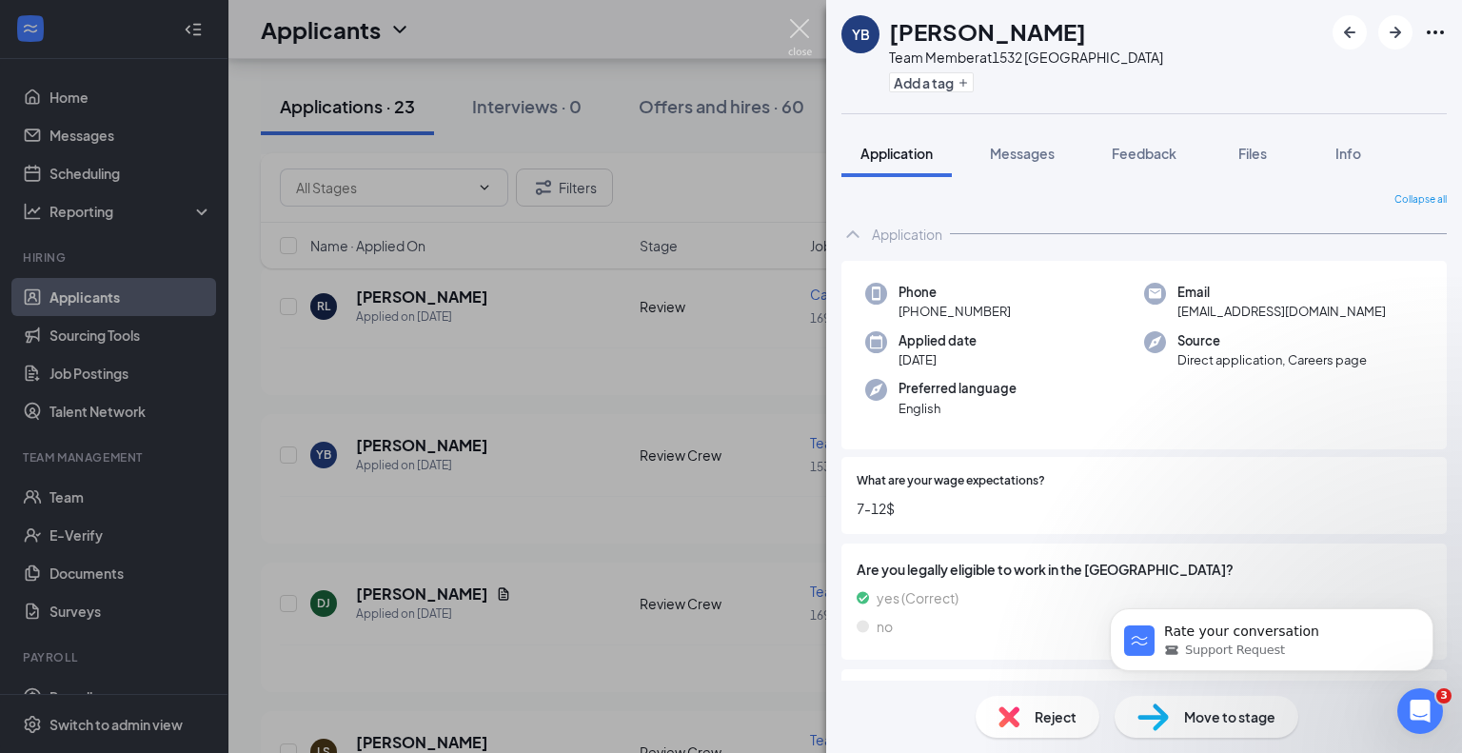
click at [803, 22] on img at bounding box center [800, 37] width 24 height 37
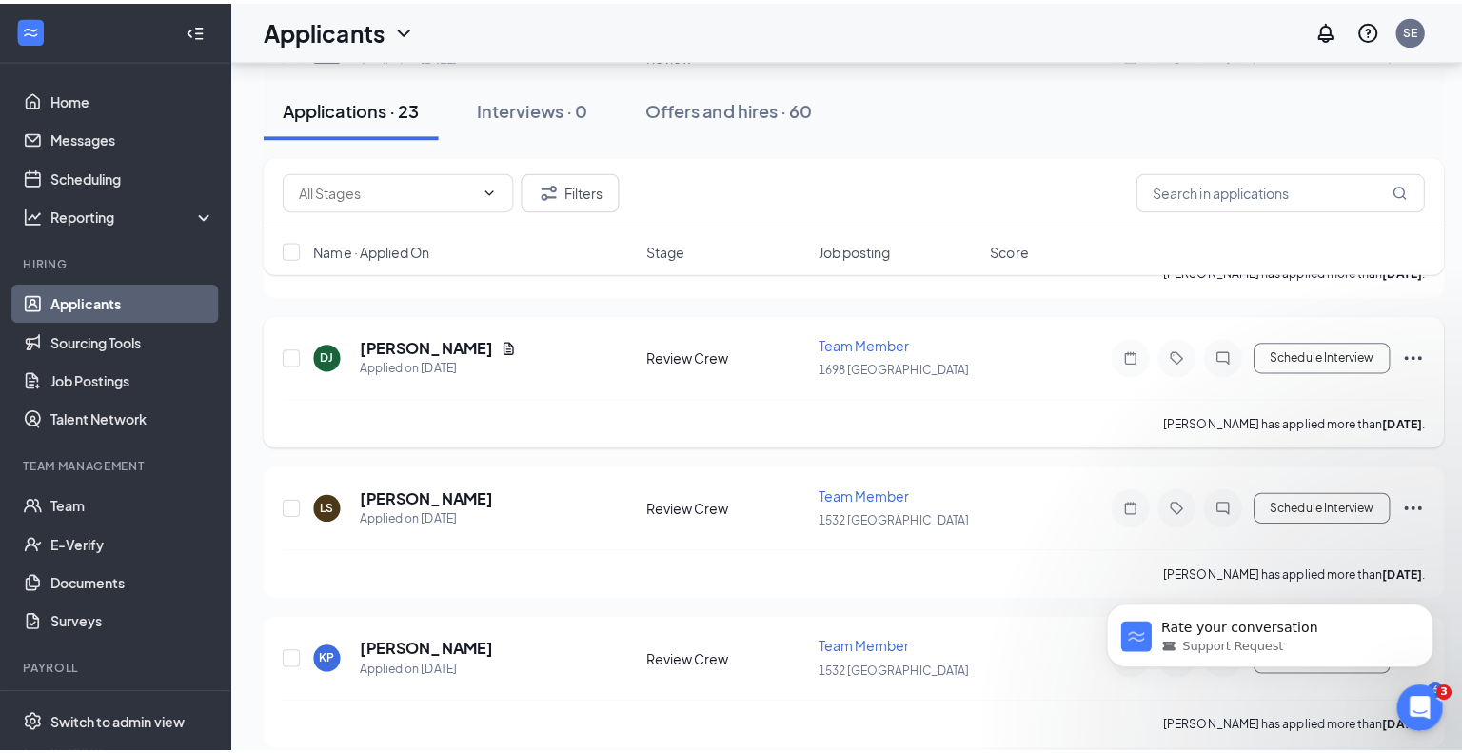
scroll to position [2190, 0]
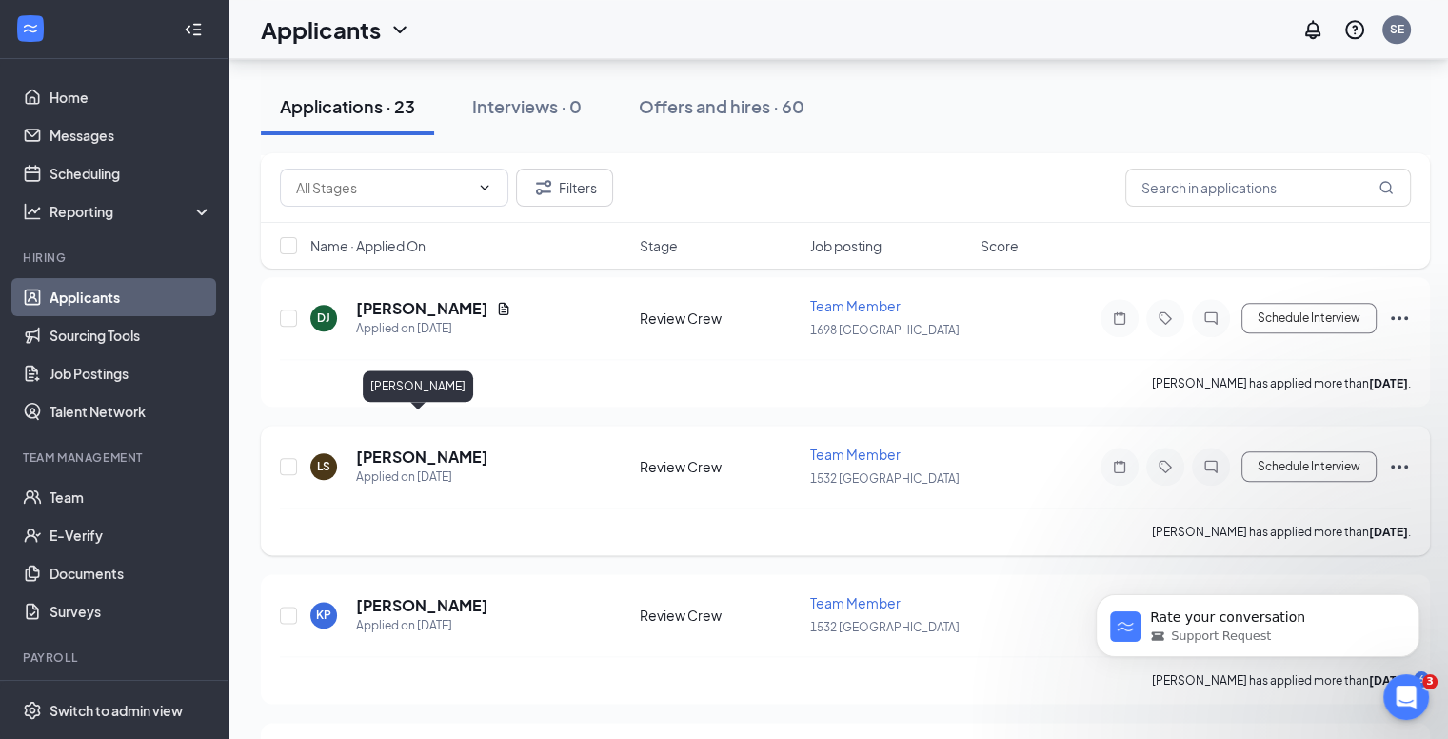
click at [403, 446] on h5 "[PERSON_NAME]" at bounding box center [422, 456] width 132 height 21
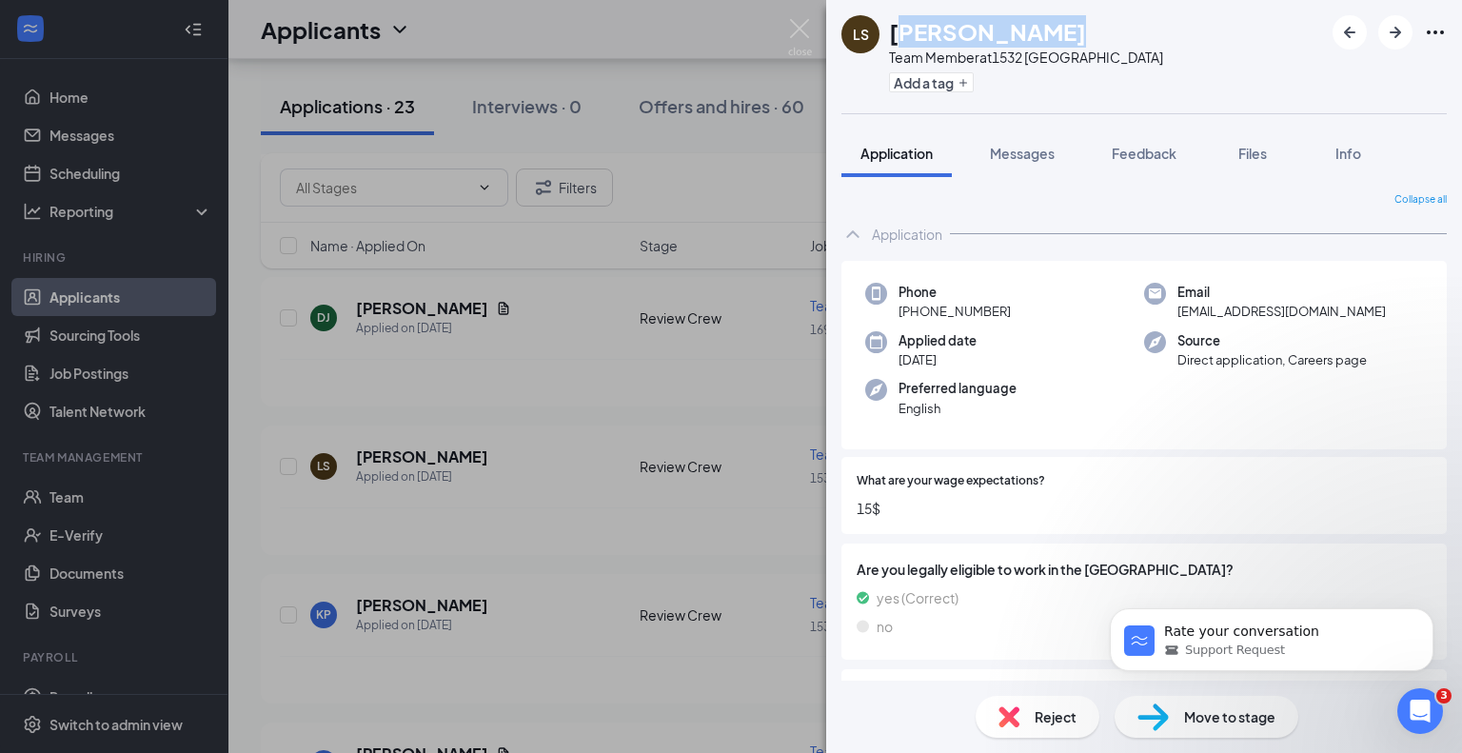
drag, startPoint x: 895, startPoint y: 33, endPoint x: 1050, endPoint y: 42, distance: 155.4
click at [1050, 42] on div "[PERSON_NAME]" at bounding box center [1026, 31] width 274 height 32
click at [1158, 14] on div "[PERSON_NAME] [PERSON_NAME] Team Member at 1532 Grafton Add a tag" at bounding box center [1144, 56] width 636 height 113
drag, startPoint x: 1054, startPoint y: 32, endPoint x: 890, endPoint y: 39, distance: 163.9
click at [890, 39] on div "[PERSON_NAME]" at bounding box center [1026, 31] width 274 height 32
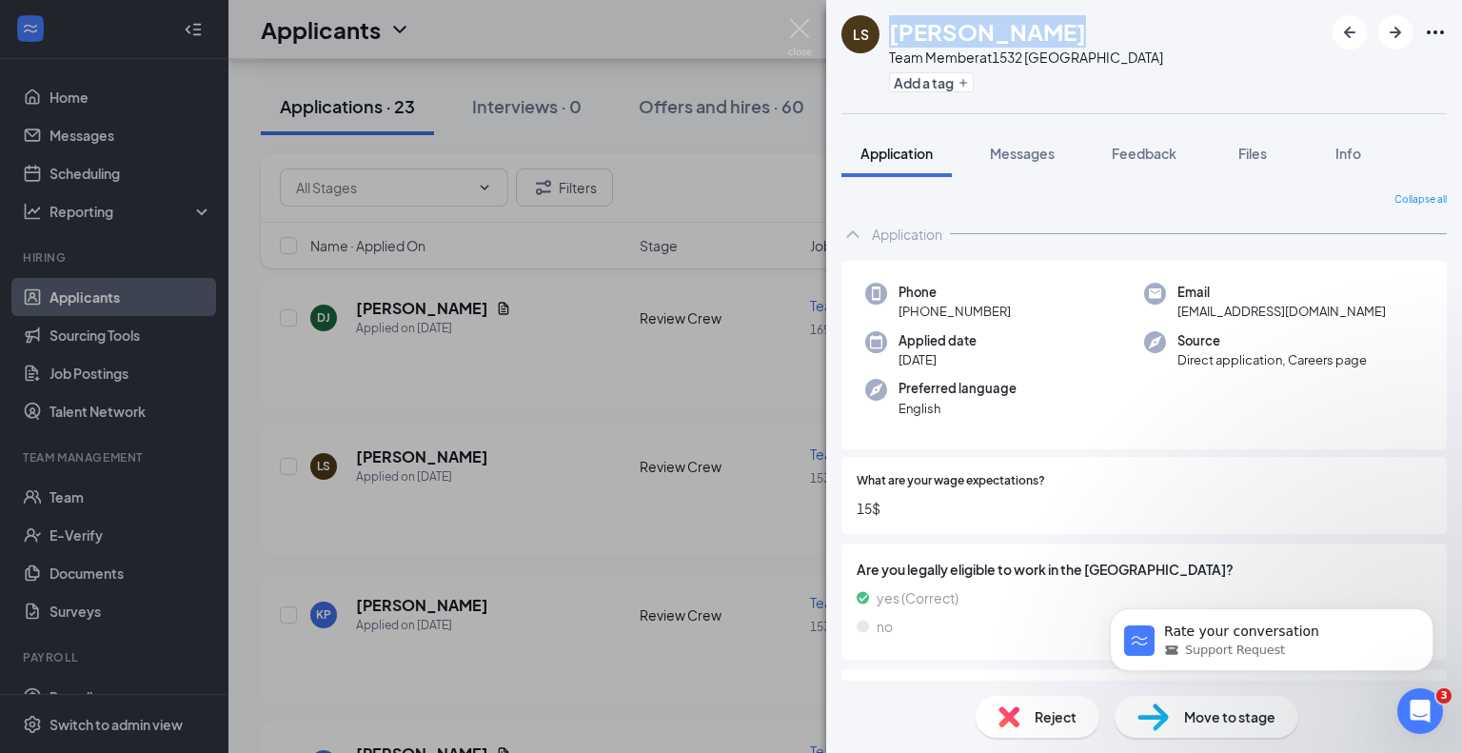
copy h1 "[PERSON_NAME]"
click at [483, 572] on div "[PERSON_NAME] [PERSON_NAME] Team Member at 1532 Grafton Add a tag Application M…" at bounding box center [731, 376] width 1462 height 753
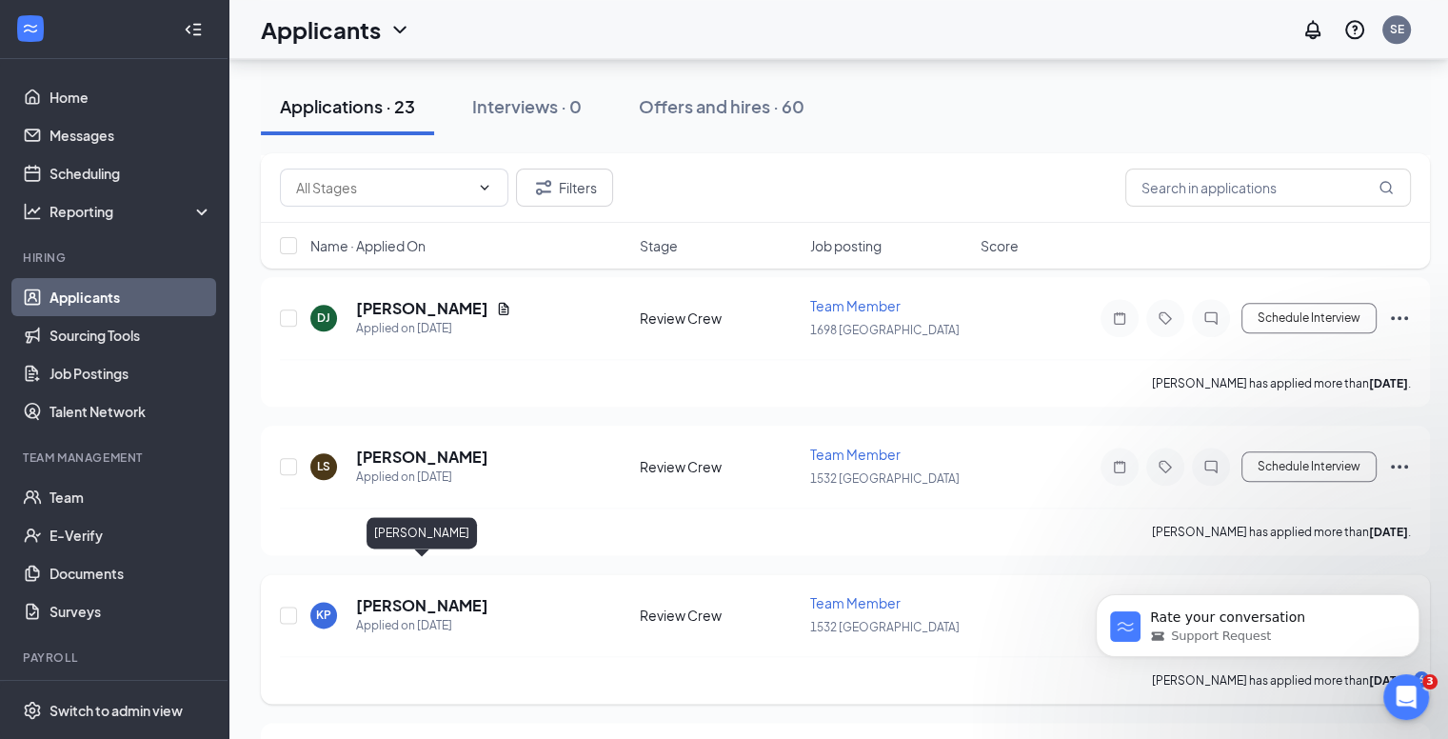
click at [438, 595] on h5 "[PERSON_NAME]" at bounding box center [422, 605] width 132 height 21
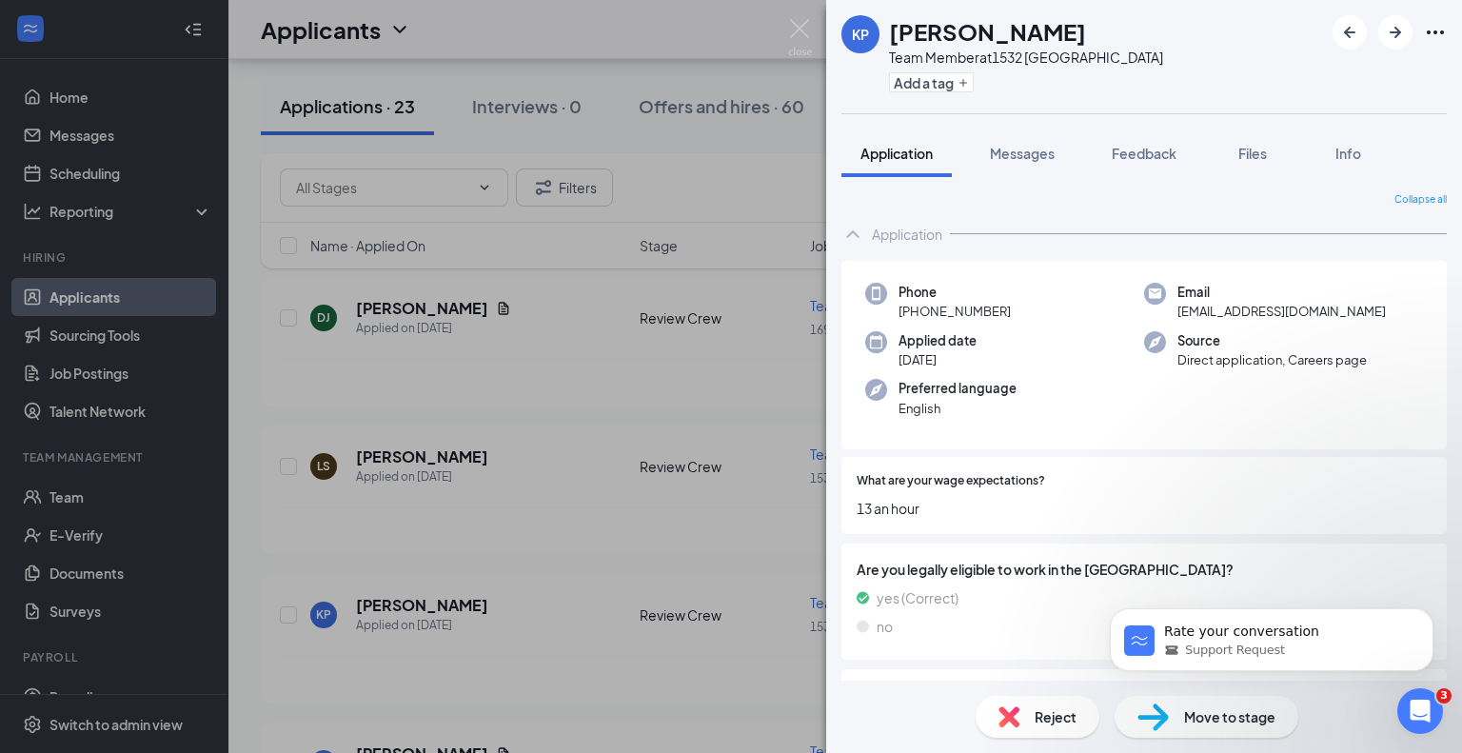
drag, startPoint x: 889, startPoint y: 30, endPoint x: 1088, endPoint y: 39, distance: 199.2
click at [1088, 39] on div "KP [PERSON_NAME] Team Member at 1532 Grafton Add a tag" at bounding box center [1144, 56] width 636 height 113
copy h1 "[PERSON_NAME]"
click at [507, 553] on div "KP [PERSON_NAME] Team Member at 1532 Grafton Add a tag Application Messages Fee…" at bounding box center [731, 376] width 1462 height 753
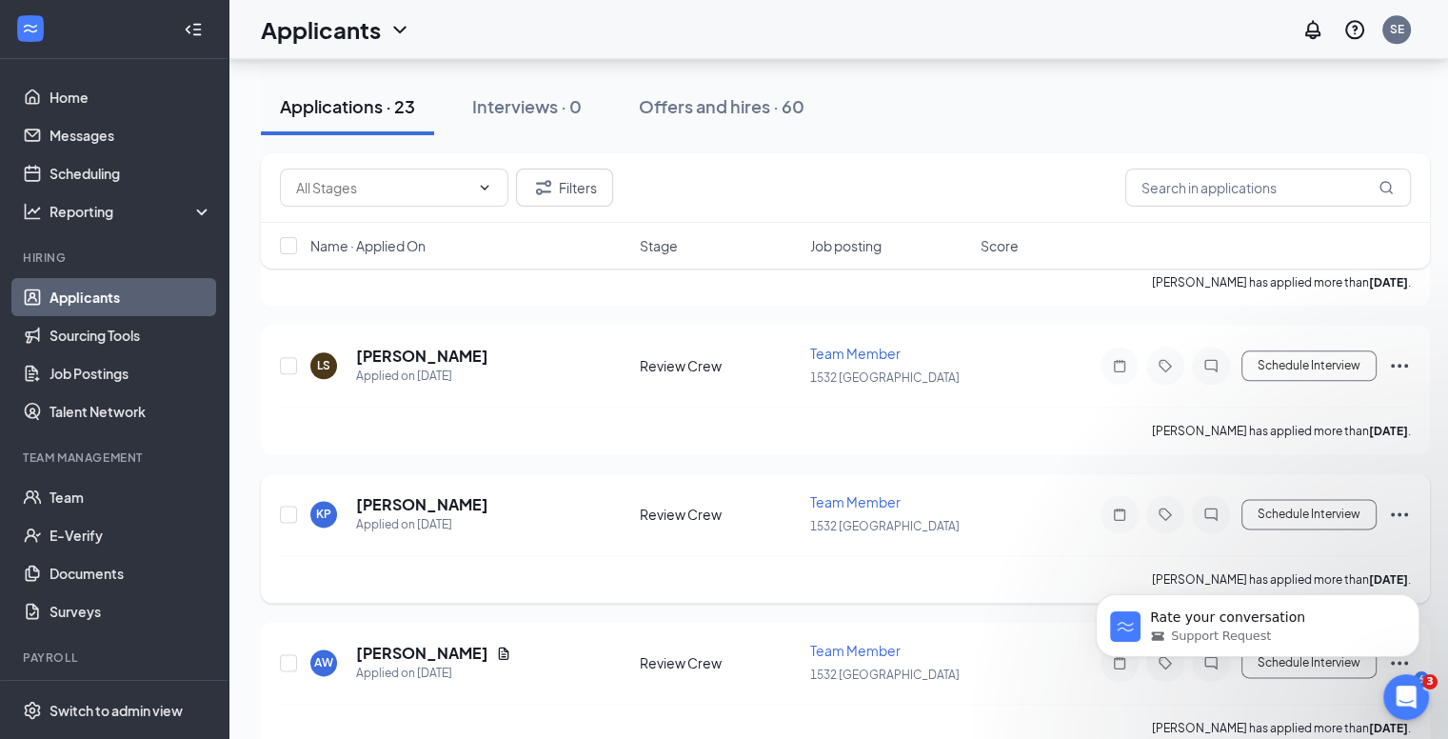
scroll to position [2380, 0]
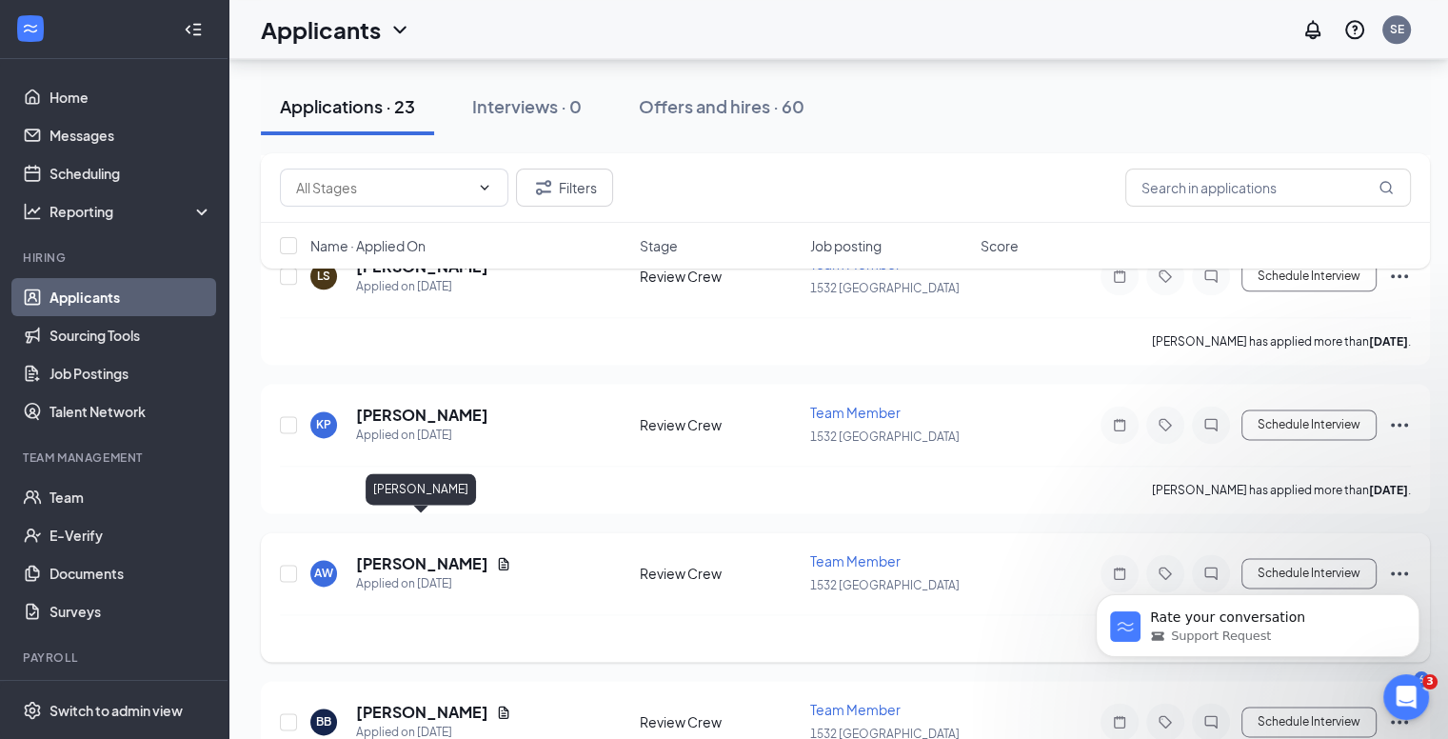
click at [395, 553] on h5 "[PERSON_NAME]" at bounding box center [422, 563] width 132 height 21
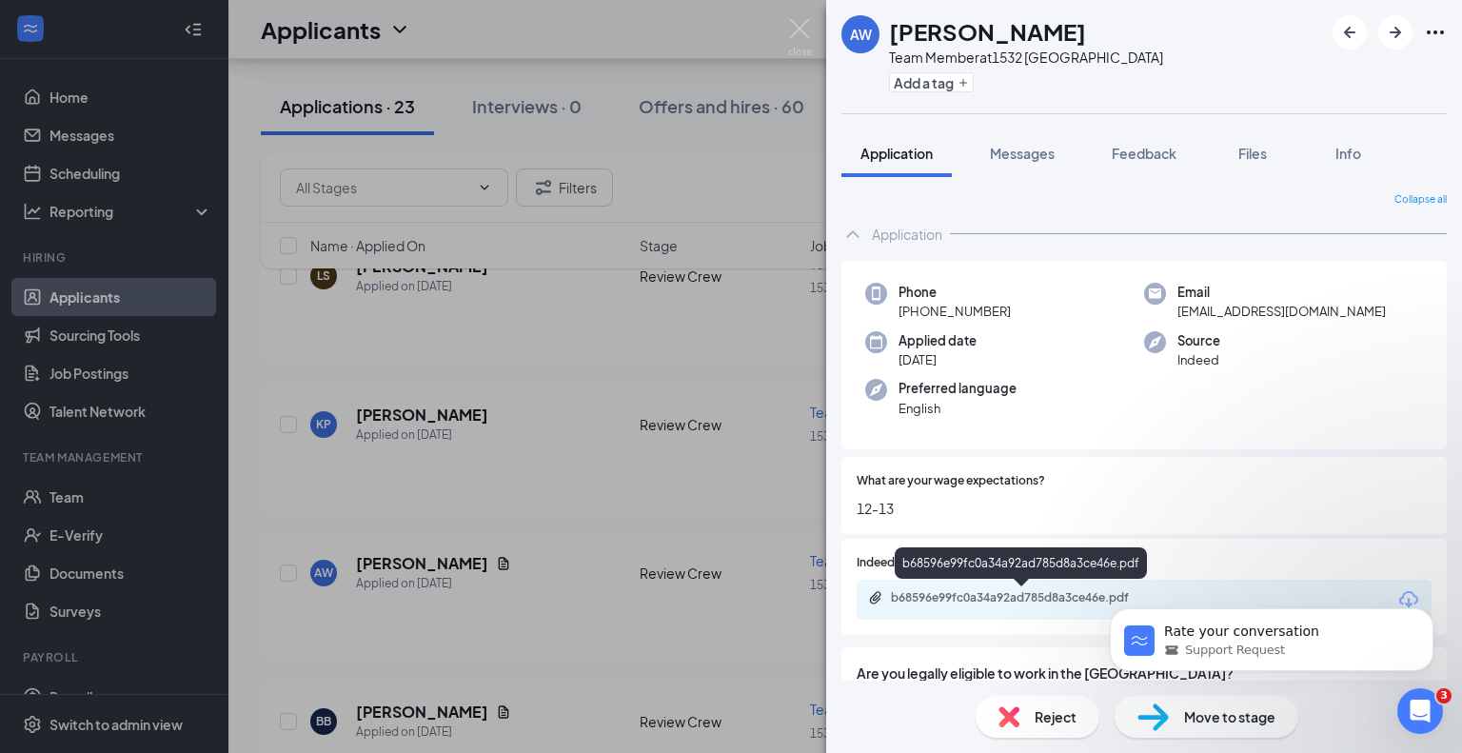
click at [993, 580] on div "b68596e99fc0a34a92ad785d8a3ce46e.pdf" at bounding box center [1021, 566] width 252 height 39
click at [997, 593] on div "b68596e99fc0a34a92ad785d8a3ce46e.pdf" at bounding box center [1024, 597] width 267 height 15
click at [1052, 715] on span "Reject" at bounding box center [1056, 716] width 42 height 21
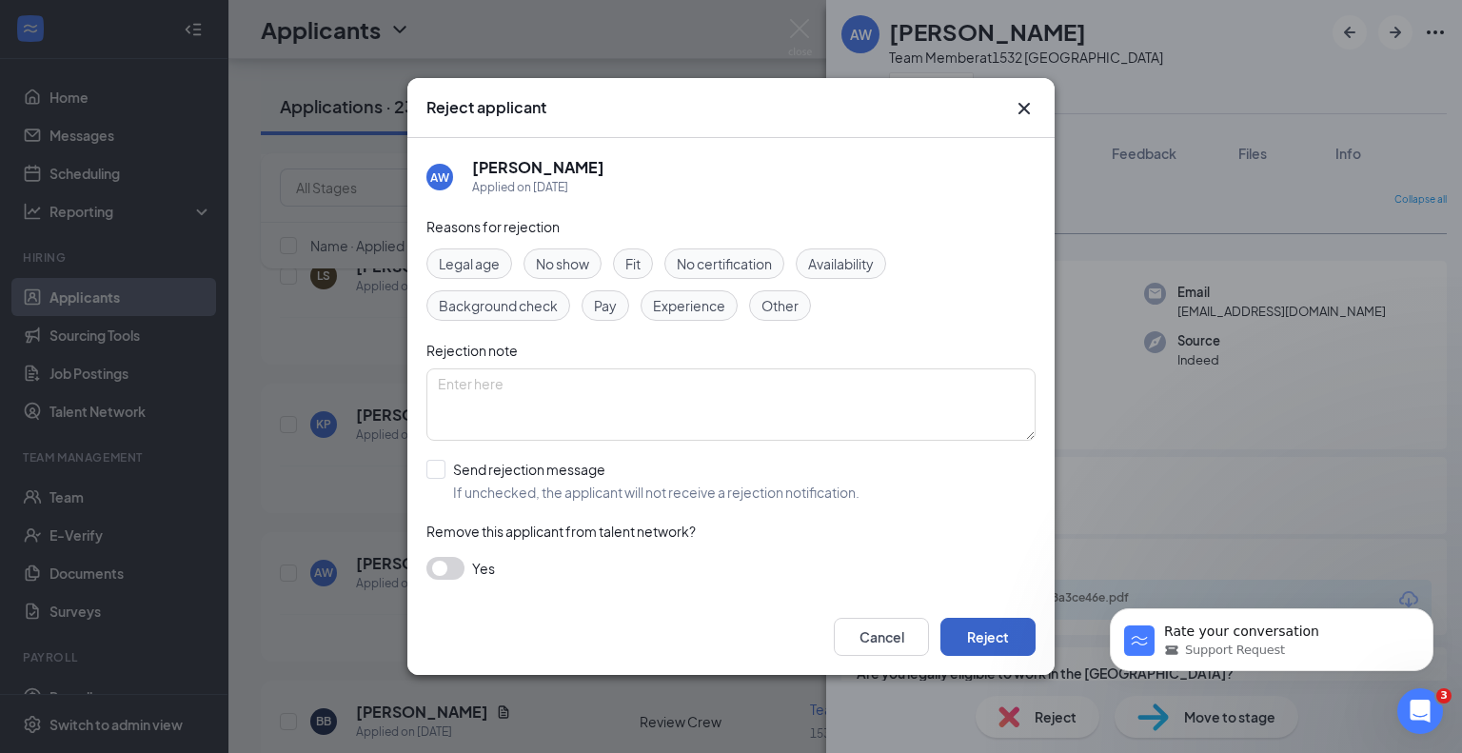
click at [1006, 643] on button "Reject" at bounding box center [988, 637] width 95 height 38
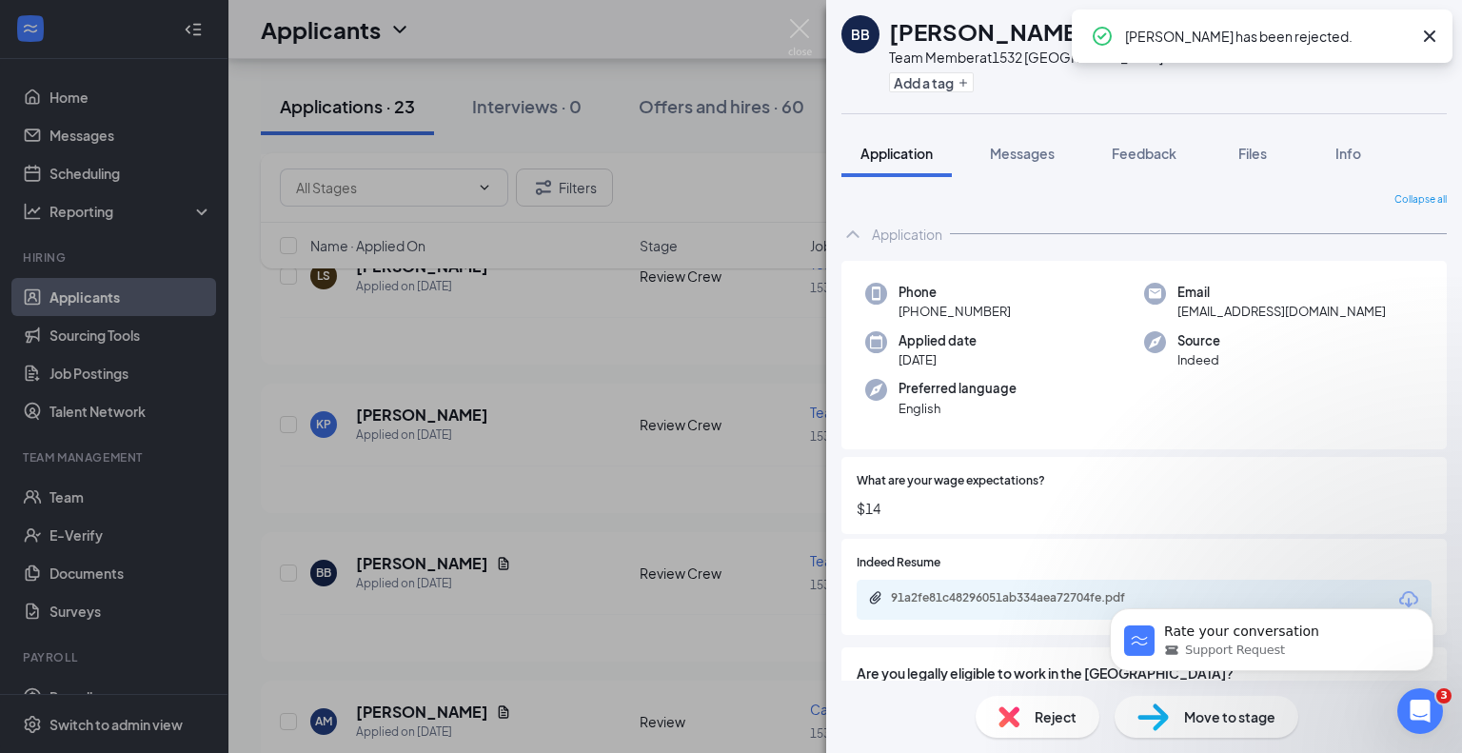
click at [417, 667] on div "BB [PERSON_NAME] Team Member at 1532 Grafton Add a tag Application Messages Fee…" at bounding box center [731, 376] width 1462 height 753
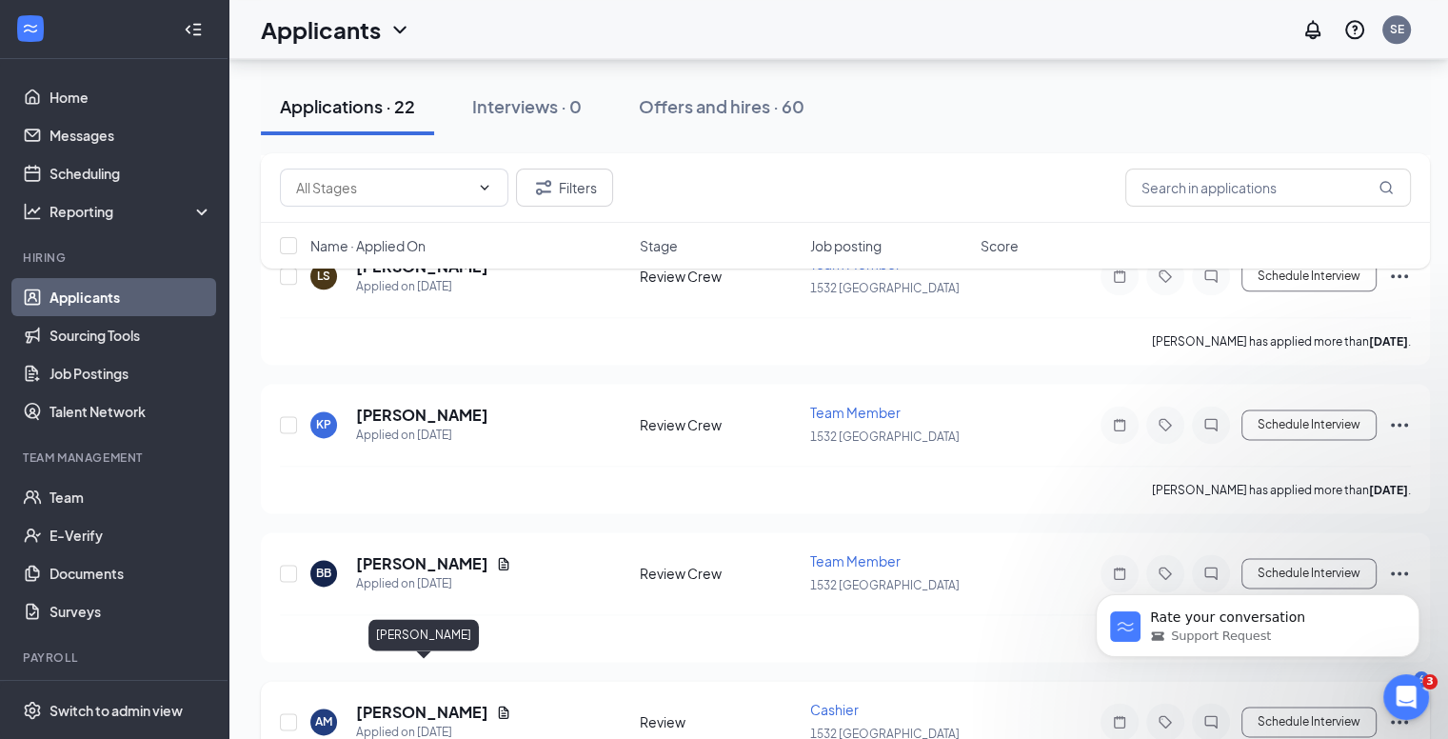
click at [435, 702] on h5 "[PERSON_NAME]" at bounding box center [422, 712] width 132 height 21
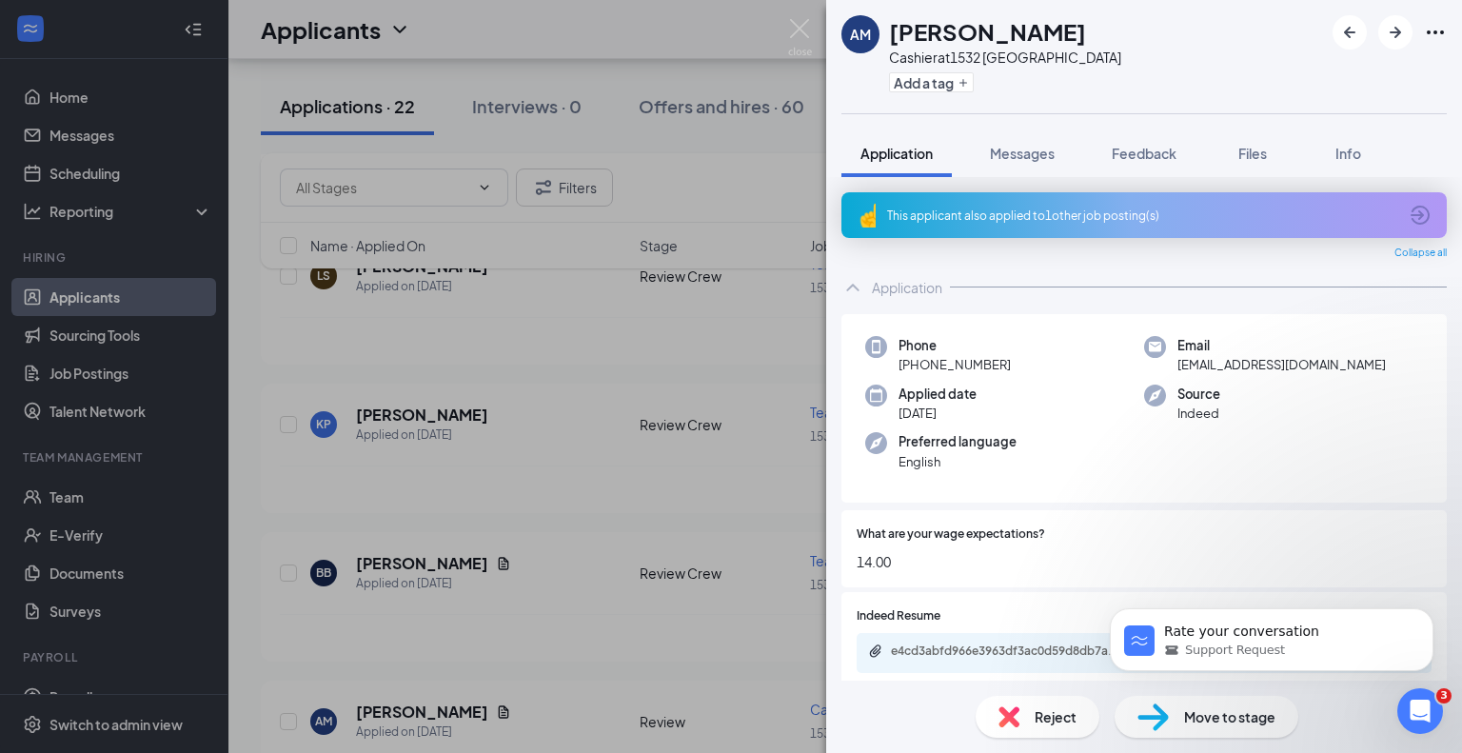
click at [1031, 713] on div "Reject" at bounding box center [1038, 717] width 124 height 42
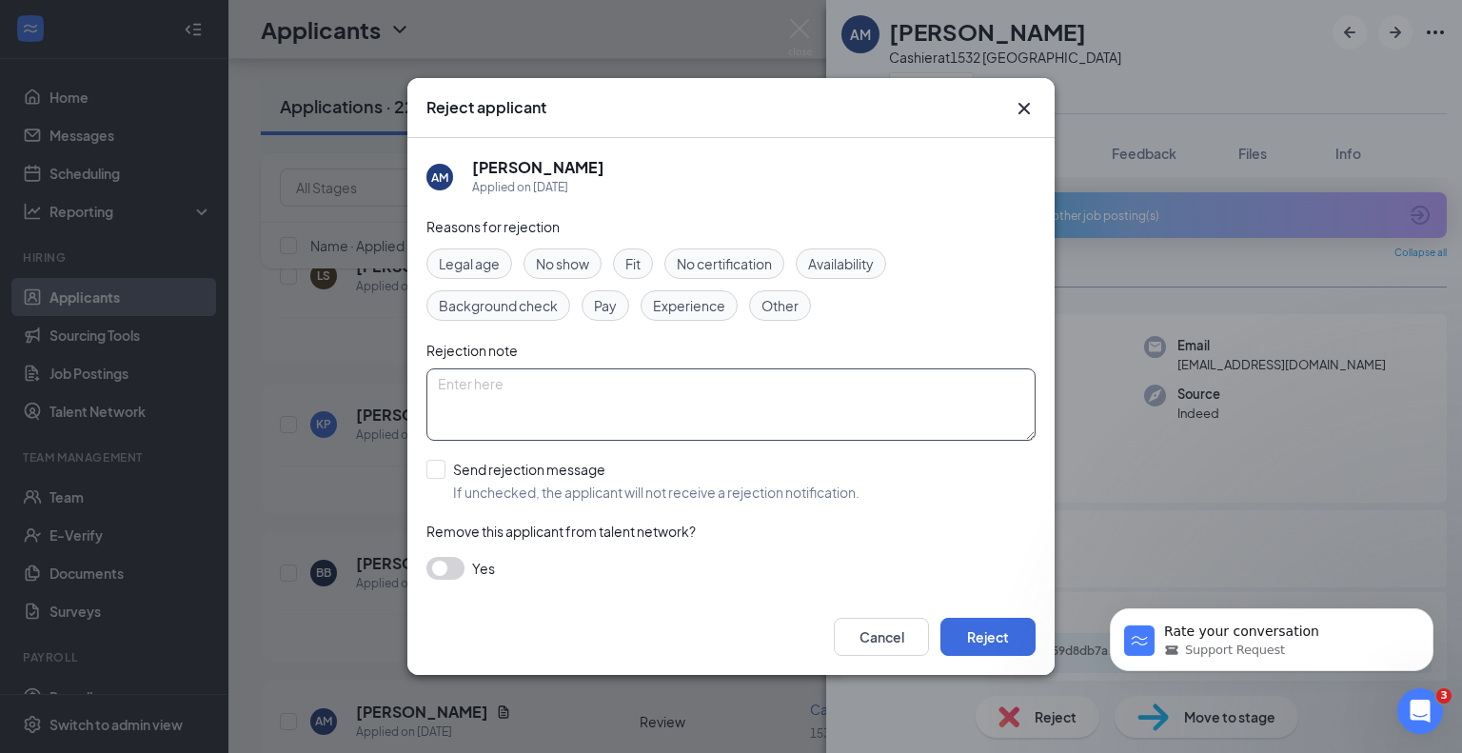
click at [568, 402] on textarea at bounding box center [730, 404] width 609 height 72
type textarea "M"
type textarea "didn't show up for interview two different times over a few years"
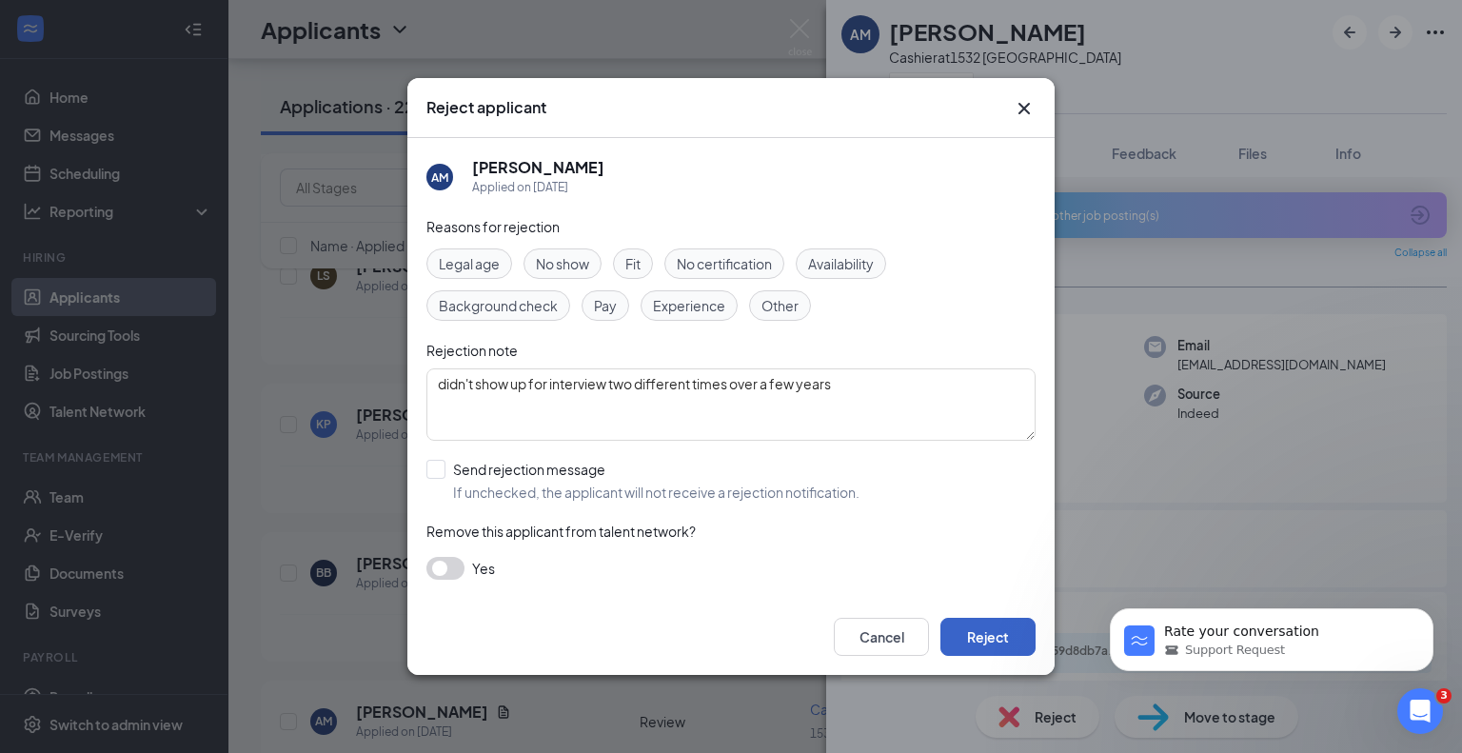
click at [1034, 633] on button "Reject" at bounding box center [988, 637] width 95 height 38
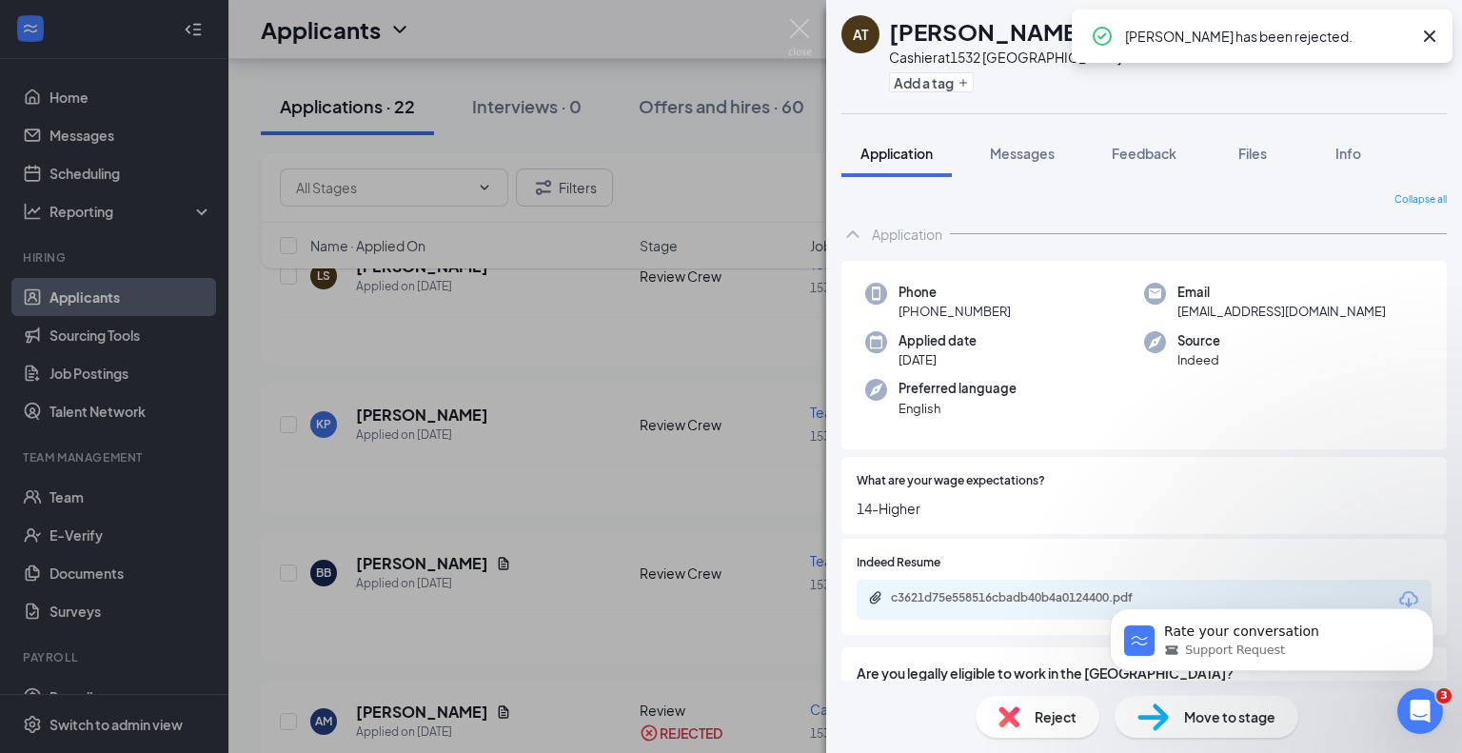
click at [542, 598] on div "AT [PERSON_NAME] at 1532 Grafton Add a tag Application Messages Feedback Files …" at bounding box center [731, 376] width 1462 height 753
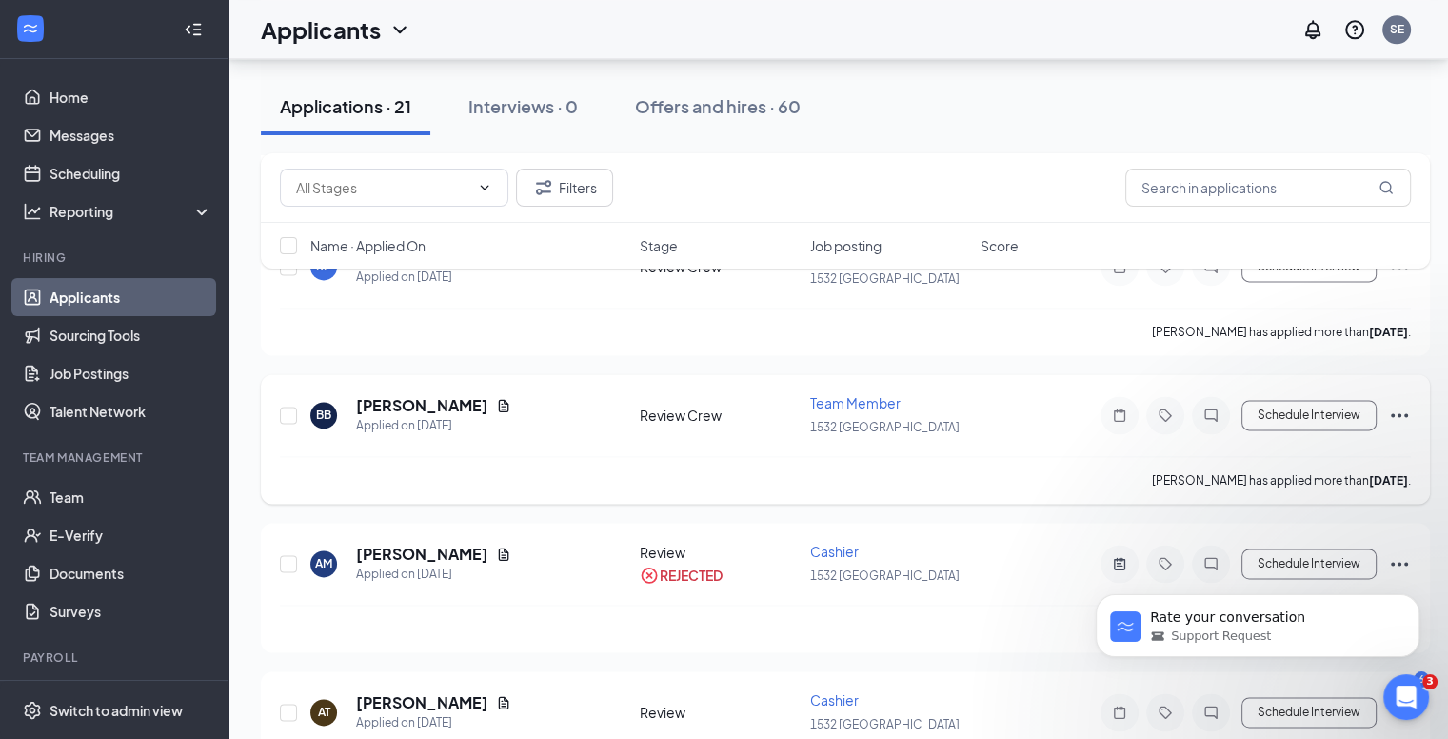
scroll to position [2666, 0]
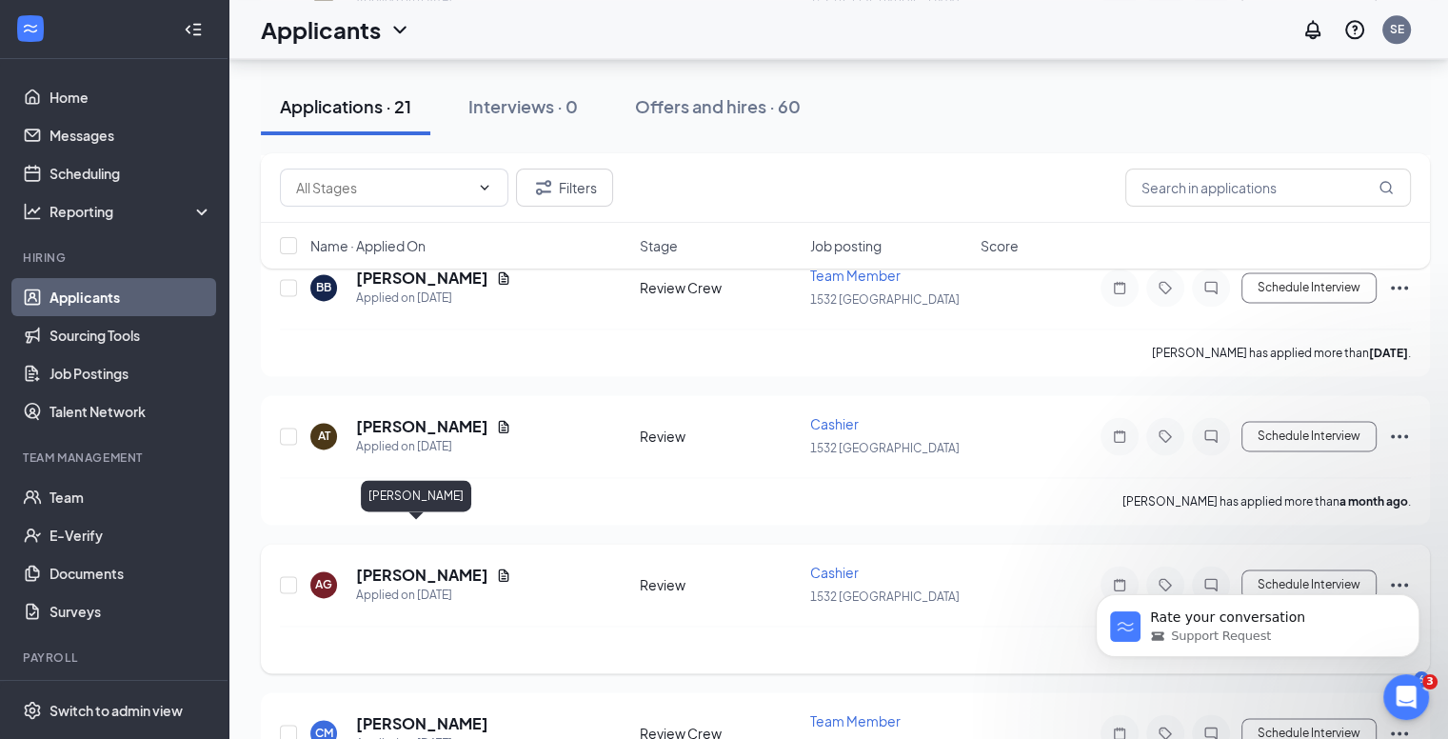
click at [417, 565] on h5 "[PERSON_NAME]" at bounding box center [422, 575] width 132 height 21
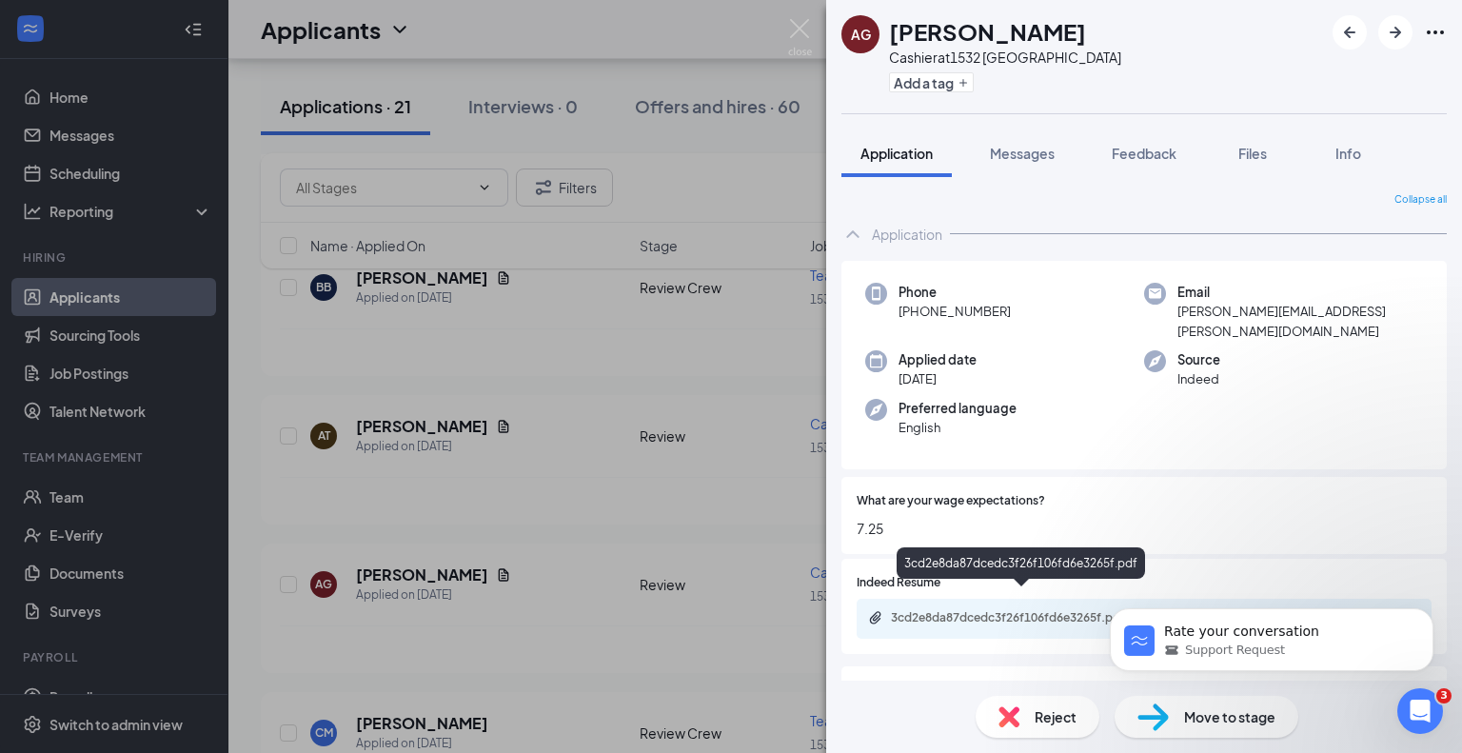
click at [1050, 582] on div "3cd2e8da87dcedc3f26f106fd6e3265f.pdf" at bounding box center [1021, 566] width 248 height 39
click at [1051, 610] on div "3cd2e8da87dcedc3f26f106fd6e3265f.pdf" at bounding box center [1024, 617] width 267 height 15
click at [593, 370] on div "AG [PERSON_NAME] at 1532 Grafton Add a tag Application Messages Feedback Files …" at bounding box center [731, 376] width 1462 height 753
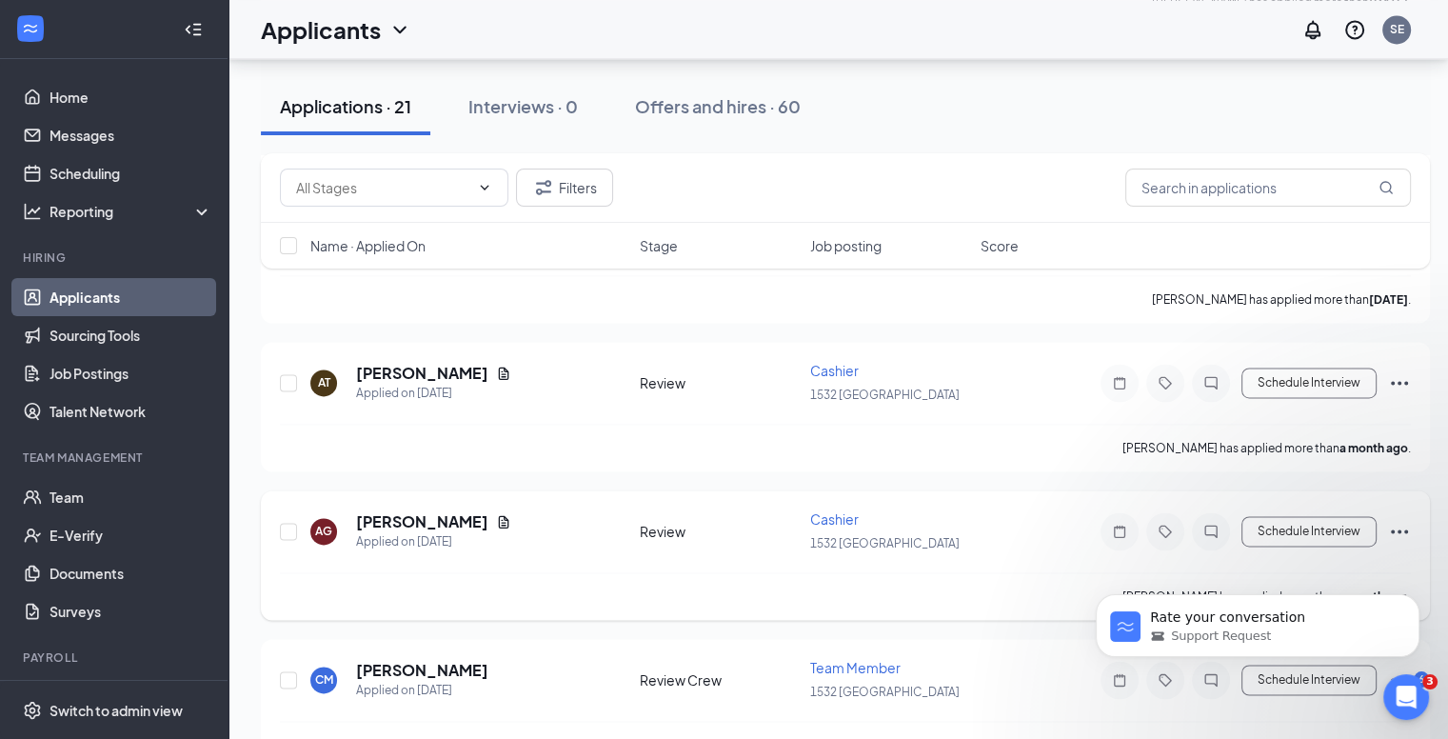
scroll to position [2727, 0]
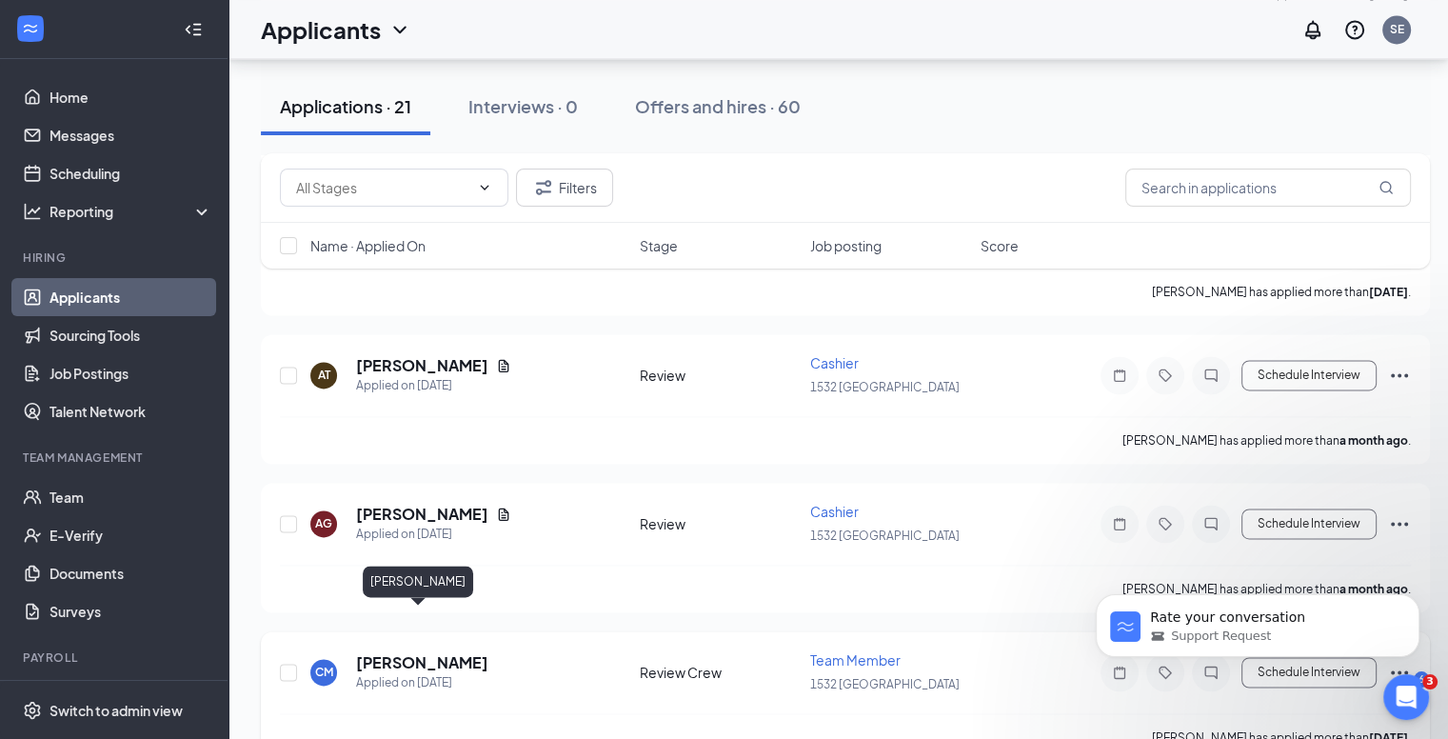
click at [375, 652] on h5 "[PERSON_NAME]" at bounding box center [422, 662] width 132 height 21
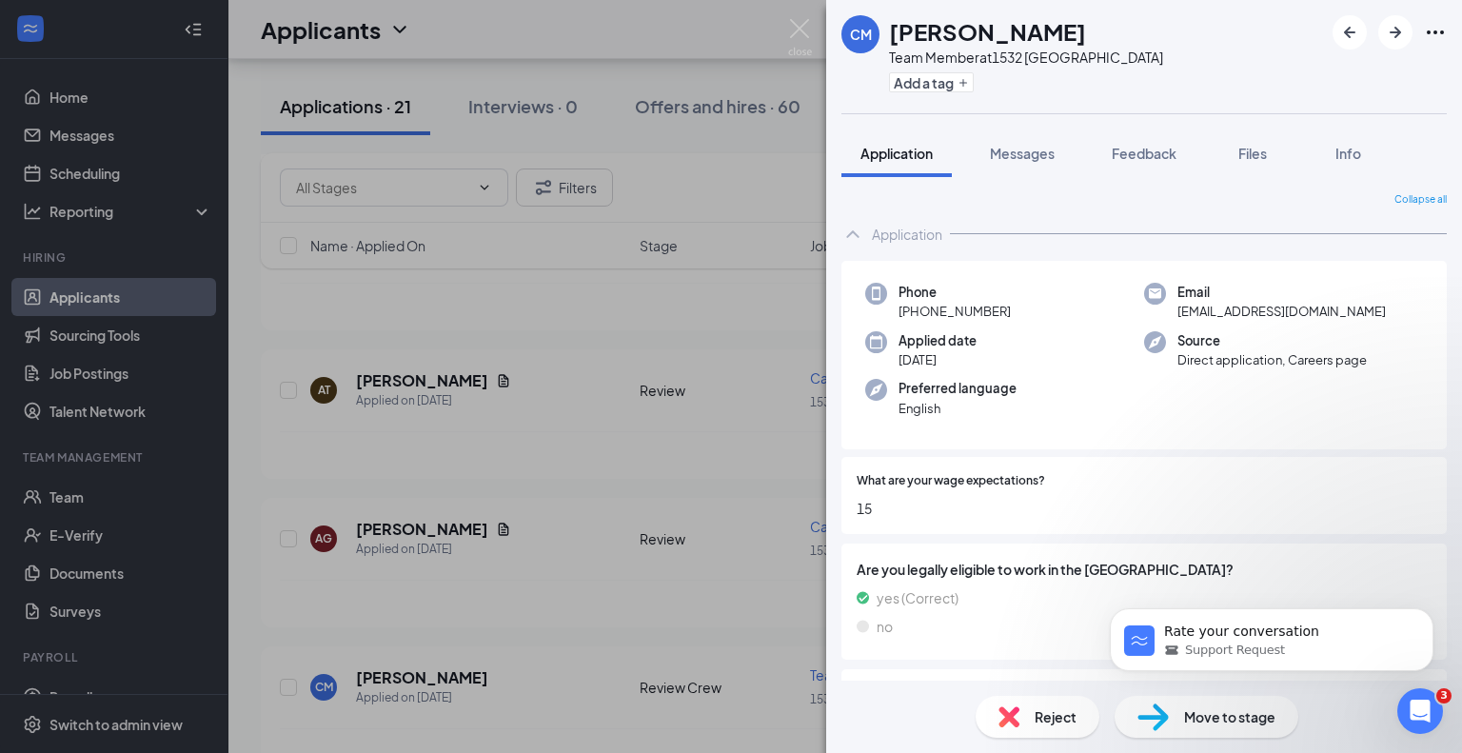
click at [570, 578] on div "CM [PERSON_NAME] Team Member at 1532 Grafton Add a tag Application Messages Fee…" at bounding box center [731, 376] width 1462 height 753
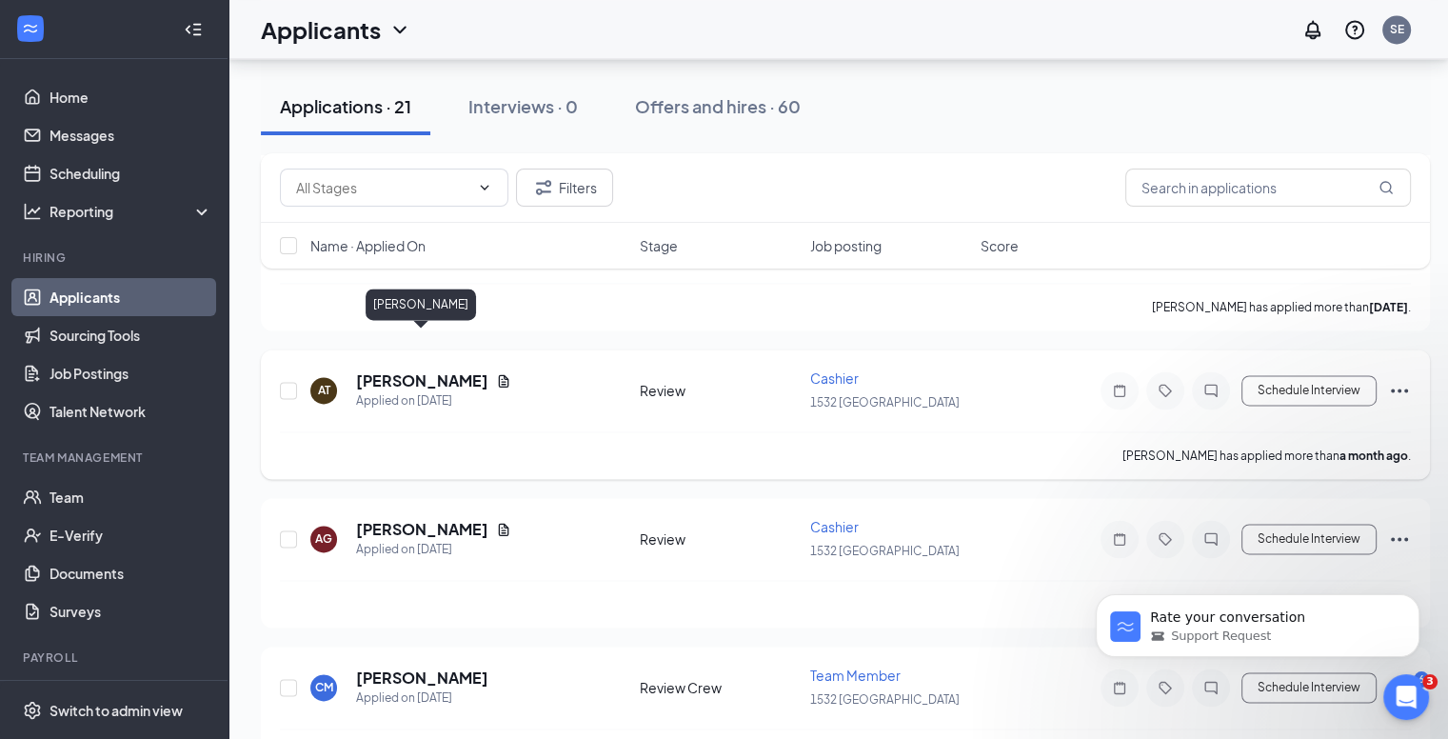
click at [373, 370] on h5 "[PERSON_NAME]" at bounding box center [422, 380] width 132 height 21
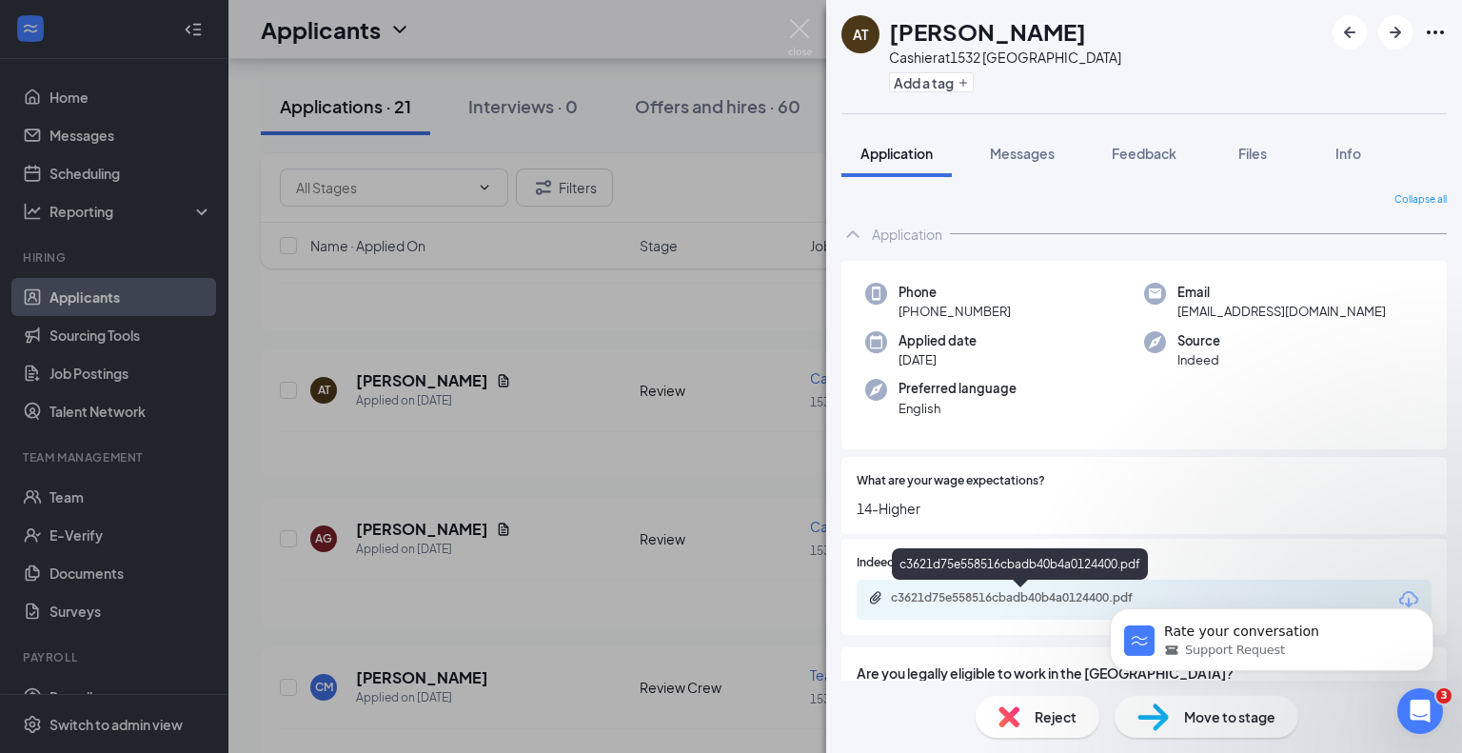
click at [962, 601] on div "c3621d75e558516cbadb40b4a0124400.pdf" at bounding box center [1024, 597] width 267 height 15
click at [1049, 710] on span "Reject" at bounding box center [1056, 716] width 42 height 21
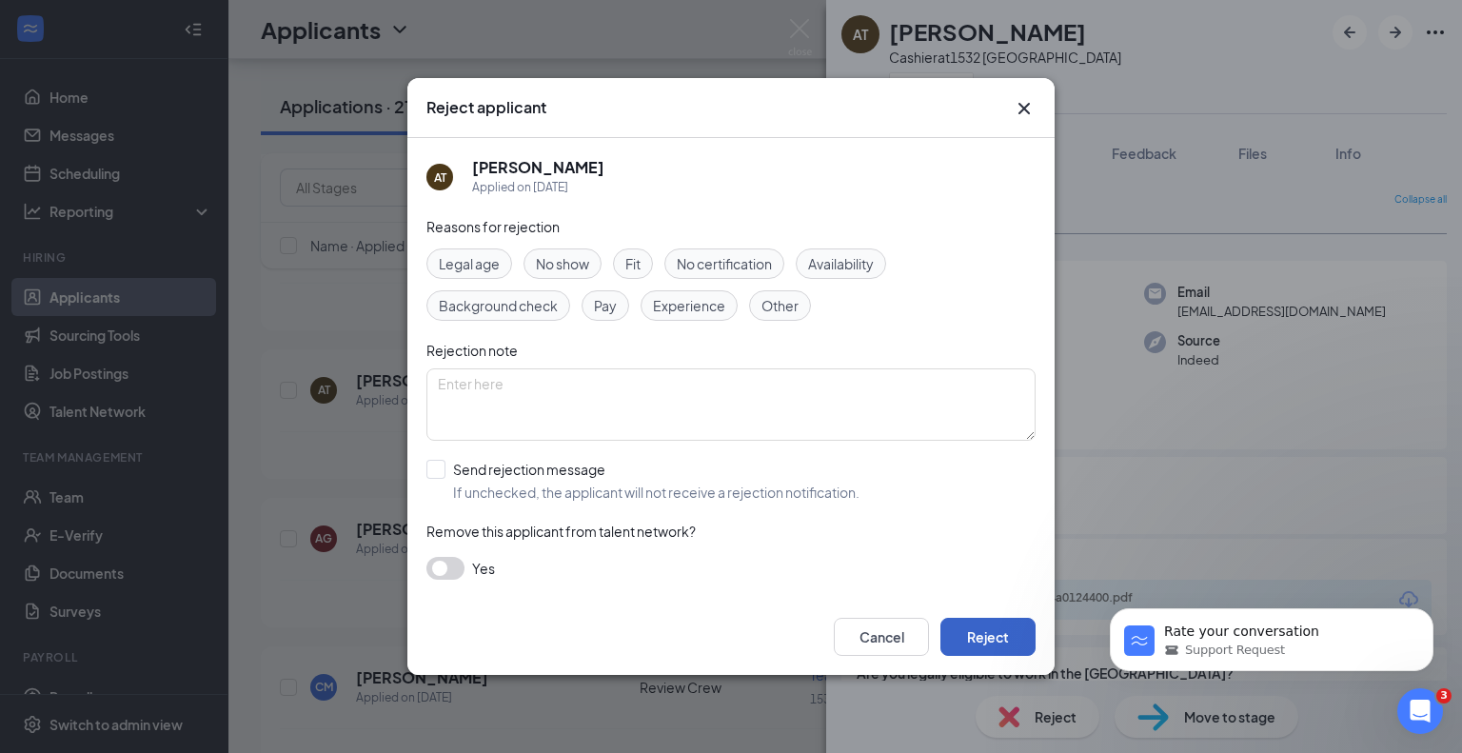
click at [1006, 637] on button "Reject" at bounding box center [988, 637] width 95 height 38
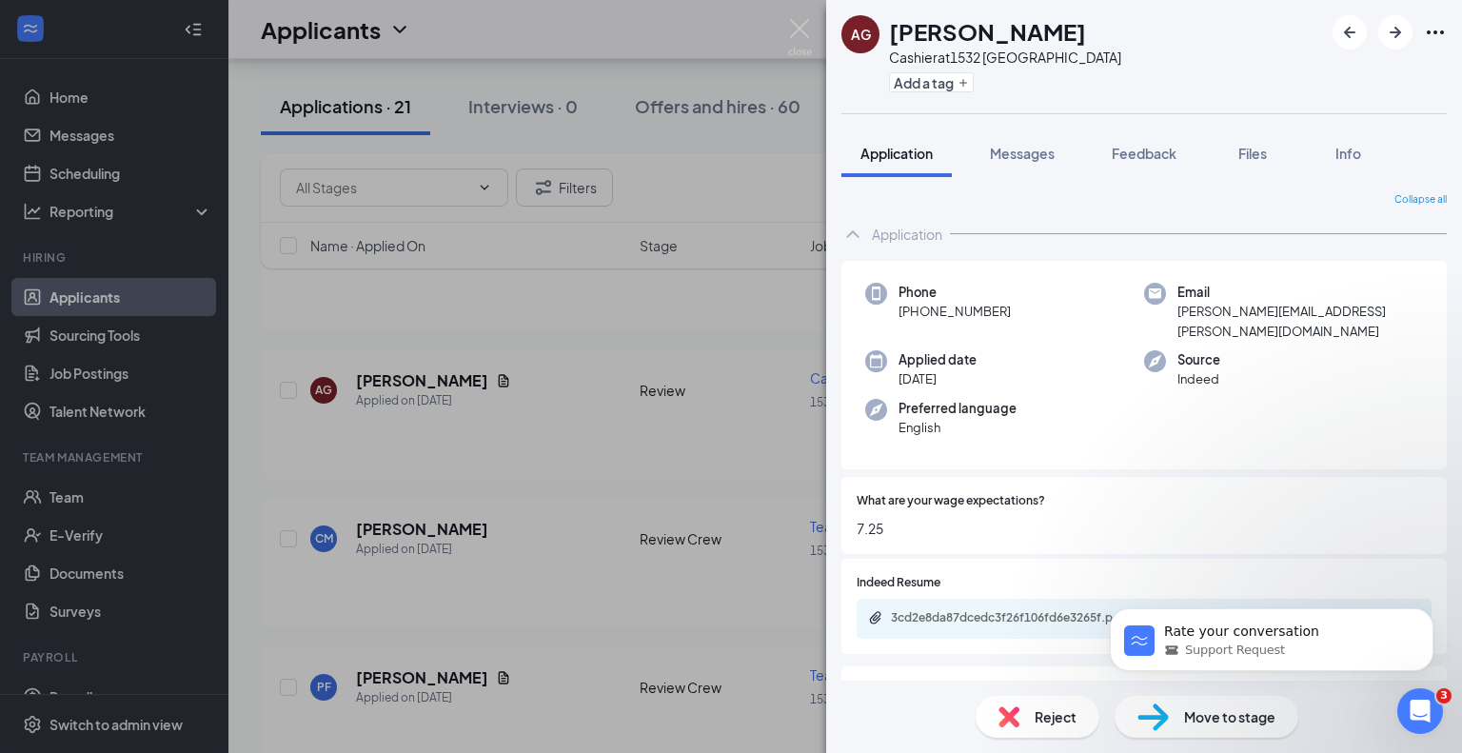
click at [367, 479] on div "AG [PERSON_NAME] at 1532 Grafton Add a tag Application Messages Feedback Files …" at bounding box center [731, 376] width 1462 height 753
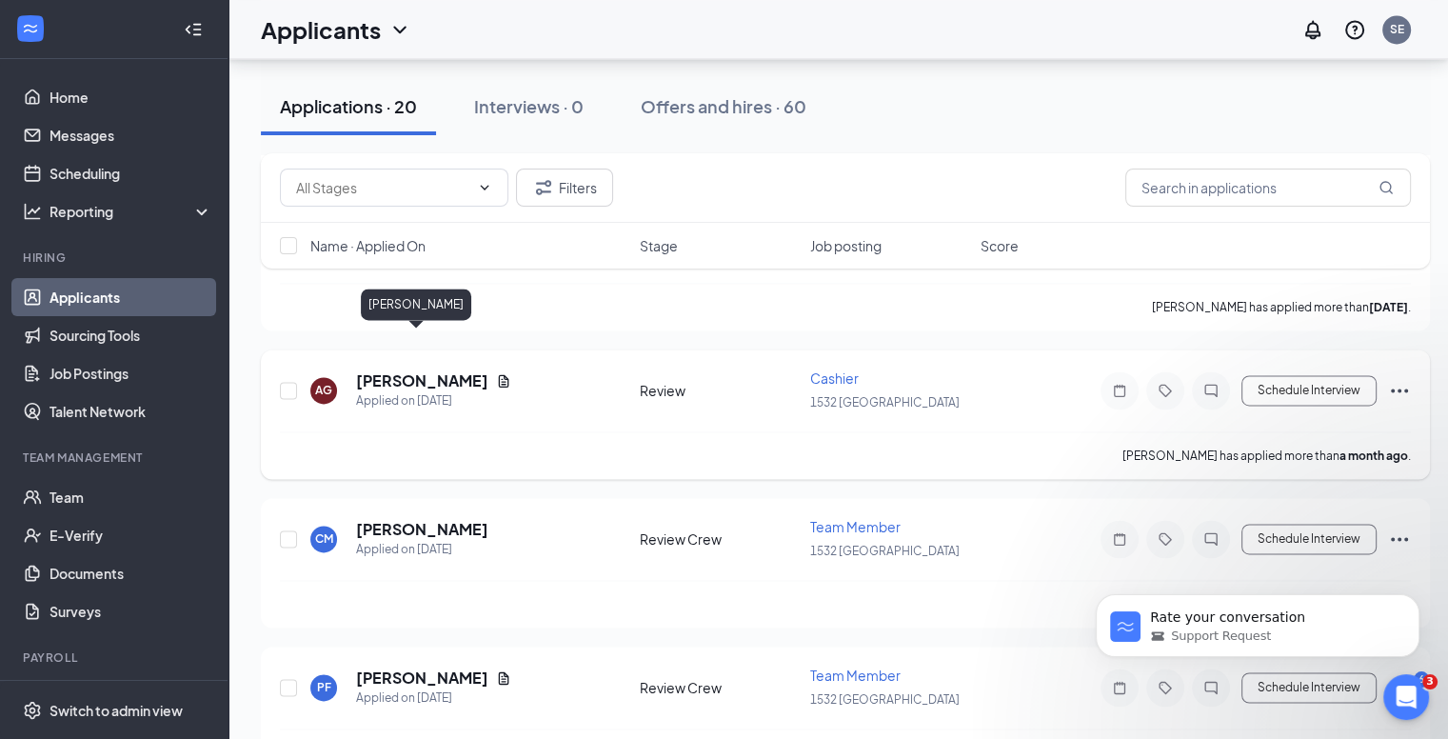
click at [401, 370] on h5 "[PERSON_NAME]" at bounding box center [422, 380] width 132 height 21
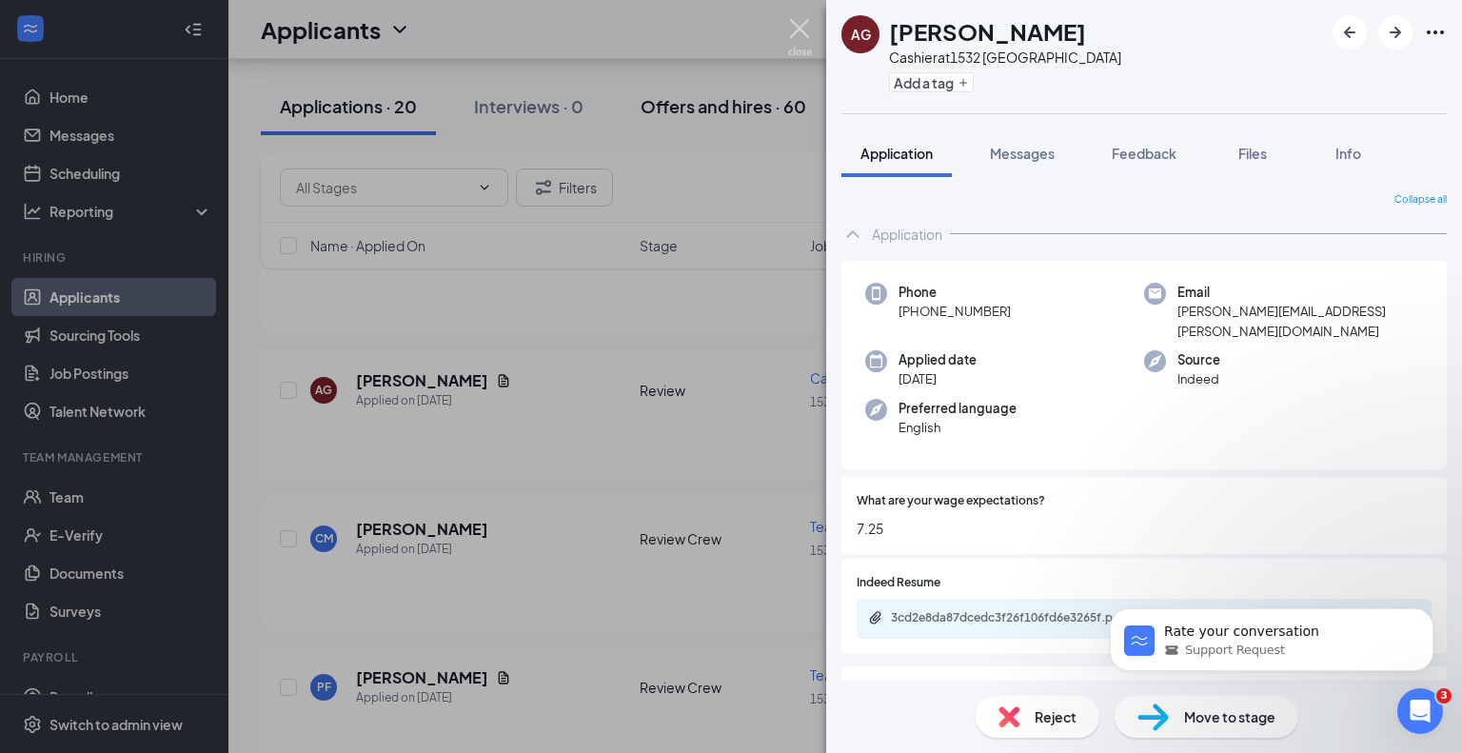
drag, startPoint x: 803, startPoint y: 30, endPoint x: 734, endPoint y: 92, distance: 92.3
click at [803, 30] on img at bounding box center [800, 37] width 24 height 37
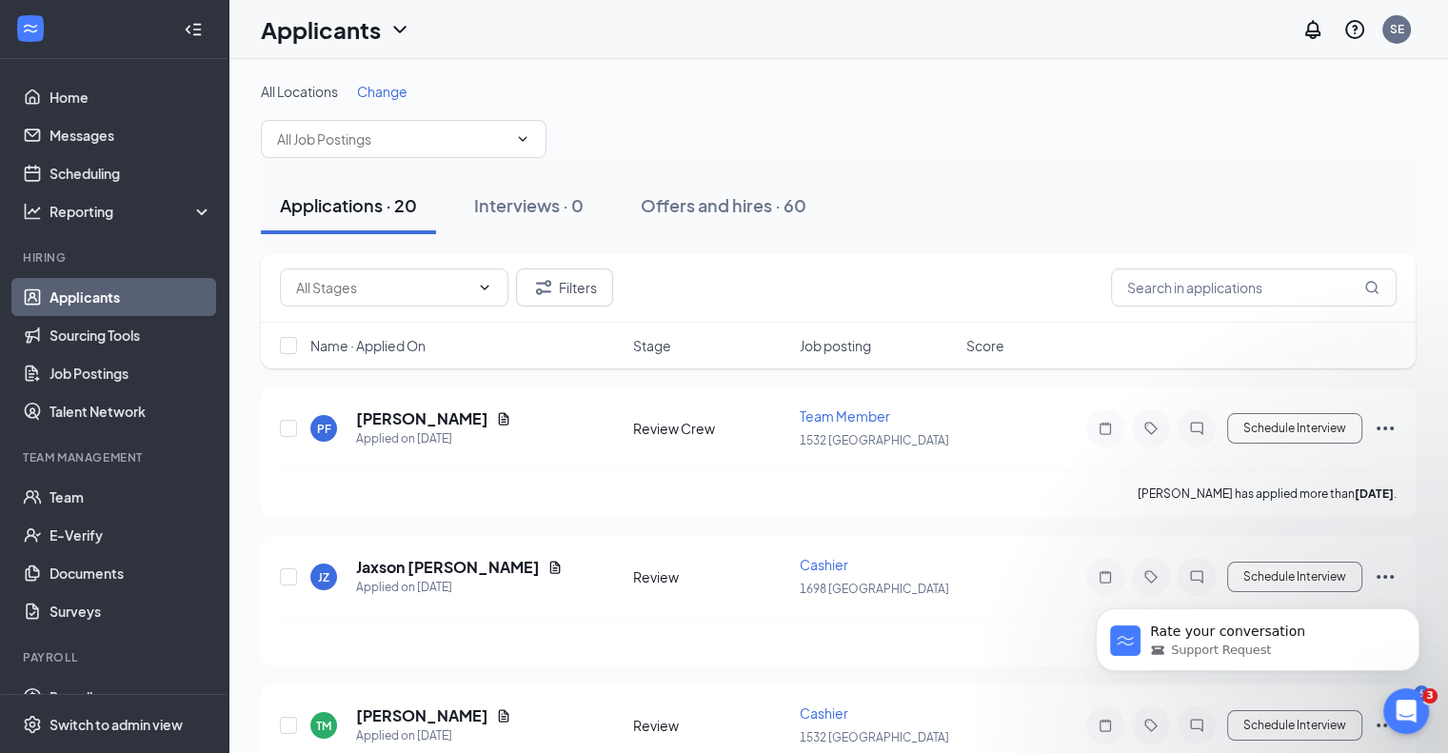
click at [125, 289] on link "Applicants" at bounding box center [131, 297] width 163 height 38
